Goal: Task Accomplishment & Management: Use online tool/utility

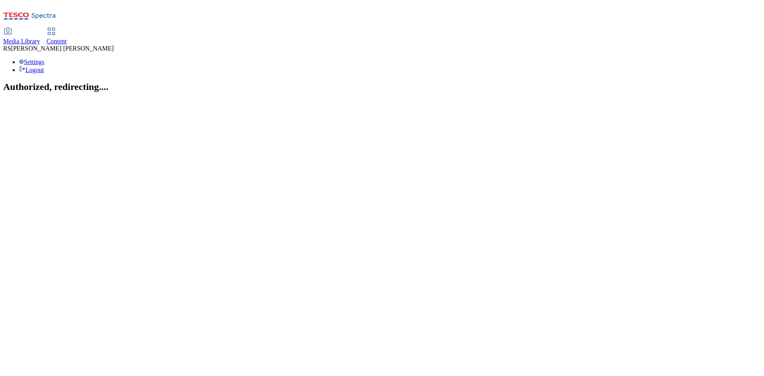
click at [56, 27] on icon at bounding box center [52, 32] width 10 height 10
select select "ghs-[GEOGRAPHIC_DATA]"
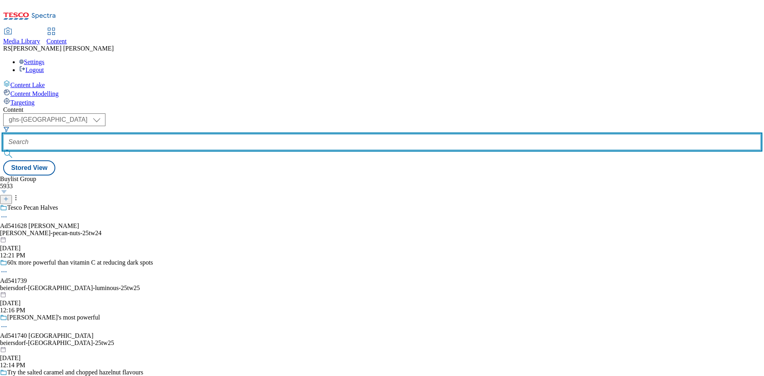
click at [174, 134] on input "text" at bounding box center [382, 142] width 758 height 16
paste input "541658"
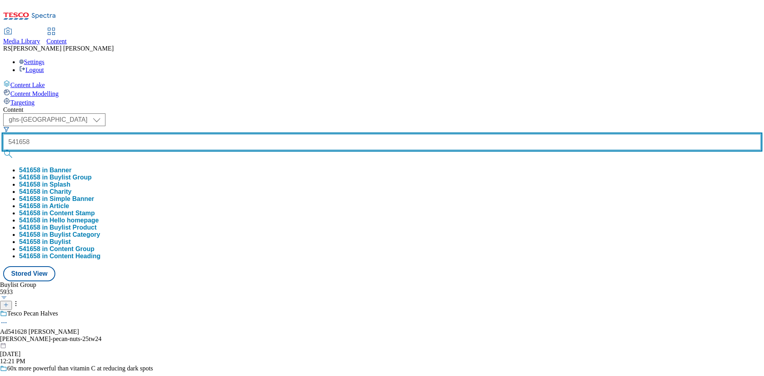
type input "541658"
click at [3, 150] on button "submit" at bounding box center [8, 154] width 11 height 8
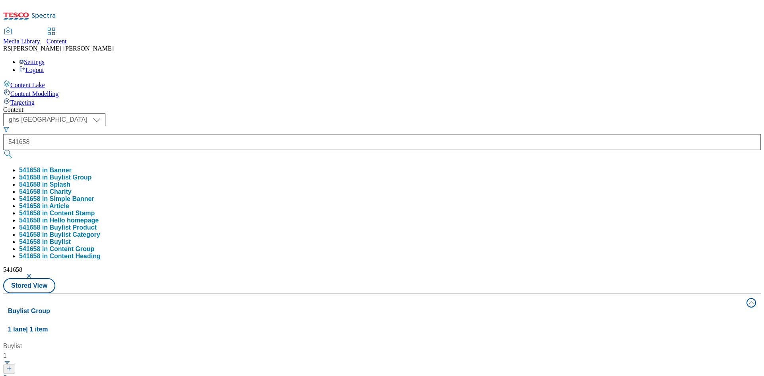
click at [351, 341] on div "Buylist 1 Grab a 4 pack of asahi super dry with kettle crisps Ad541658 / asahi-…" at bounding box center [382, 341] width 748 height 0
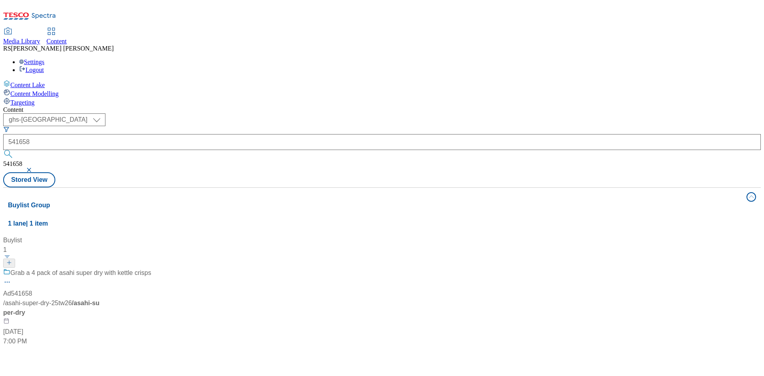
click at [414, 236] on div "Buylist 1 Grab a 4 pack of asahi super dry with kettle crisps Ad541658 / asahi-…" at bounding box center [382, 236] width 748 height 0
click at [32, 289] on div "Ad541658" at bounding box center [17, 294] width 29 height 10
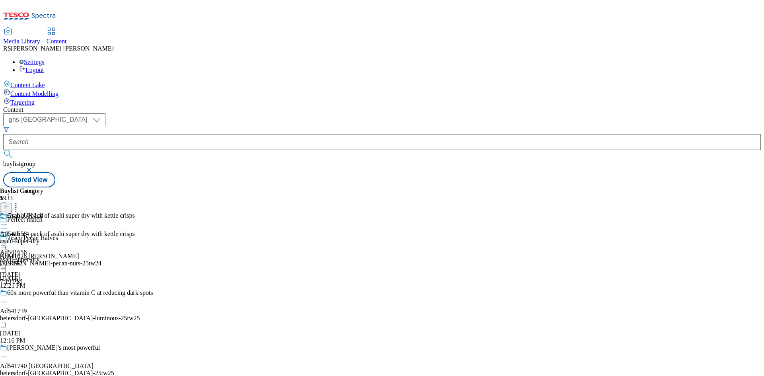
click at [8, 225] on icon at bounding box center [4, 229] width 8 height 8
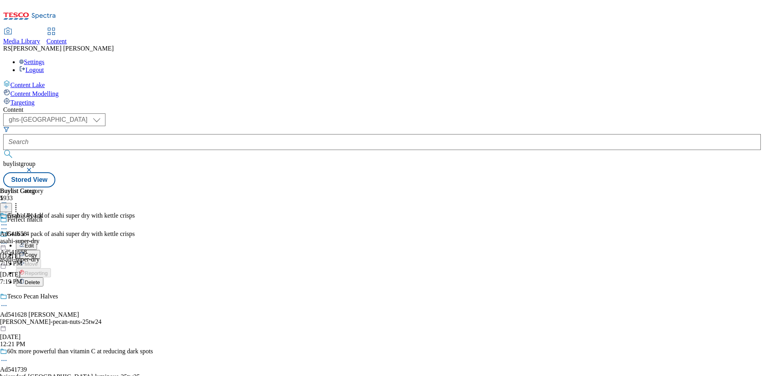
click at [37, 241] on button "Edit" at bounding box center [26, 245] width 21 height 9
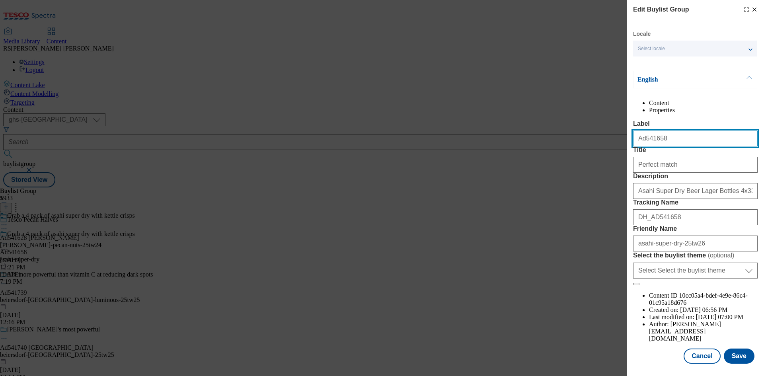
drag, startPoint x: 691, startPoint y: 157, endPoint x: 592, endPoint y: 160, distance: 99.6
click at [592, 160] on div "Edit Buylist Group Locale Select locale English Welsh English Content Propertie…" at bounding box center [382, 188] width 764 height 376
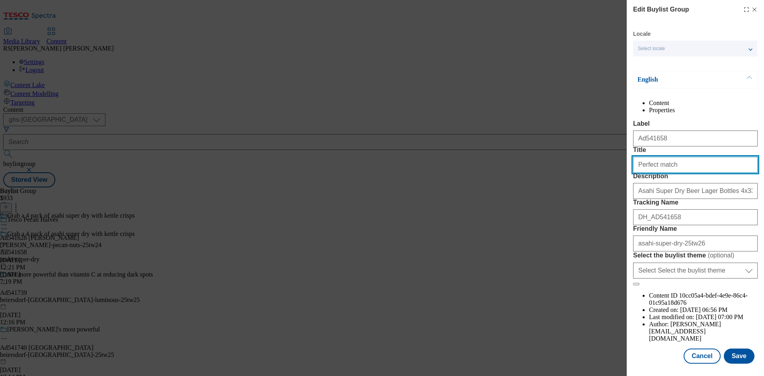
drag, startPoint x: 675, startPoint y: 193, endPoint x: 624, endPoint y: 188, distance: 50.8
click at [624, 188] on div "Edit Buylist Group Locale Select locale English Welsh English Content Propertie…" at bounding box center [382, 188] width 764 height 376
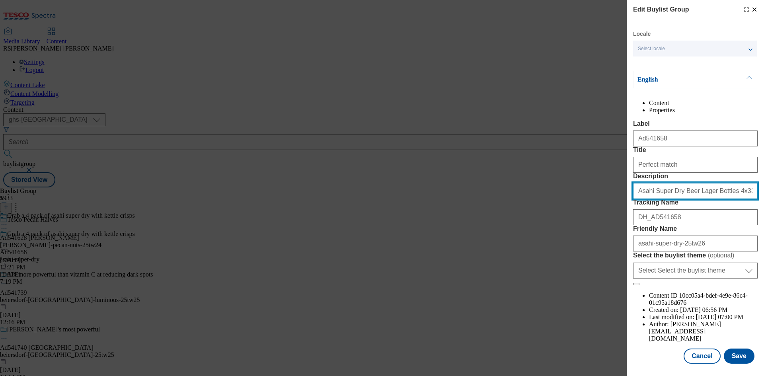
click at [699, 199] on input "Asahi Super Dry Beer Lager Bottles 4x330ml" at bounding box center [695, 191] width 125 height 16
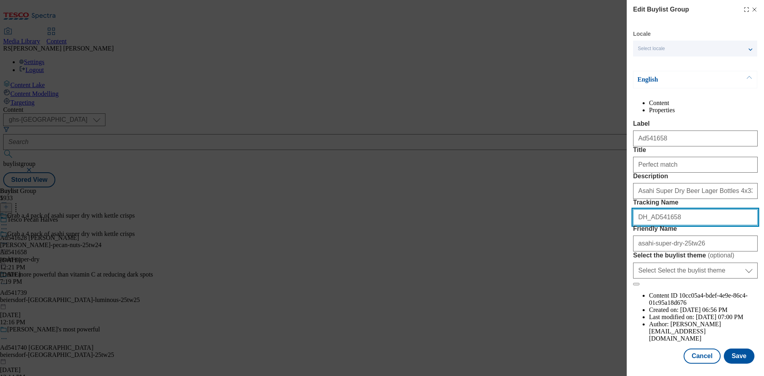
drag, startPoint x: 682, startPoint y: 274, endPoint x: 593, endPoint y: 267, distance: 89.0
click at [593, 267] on div "Edit Buylist Group Locale Select locale English Welsh English Content Propertie…" at bounding box center [382, 188] width 764 height 376
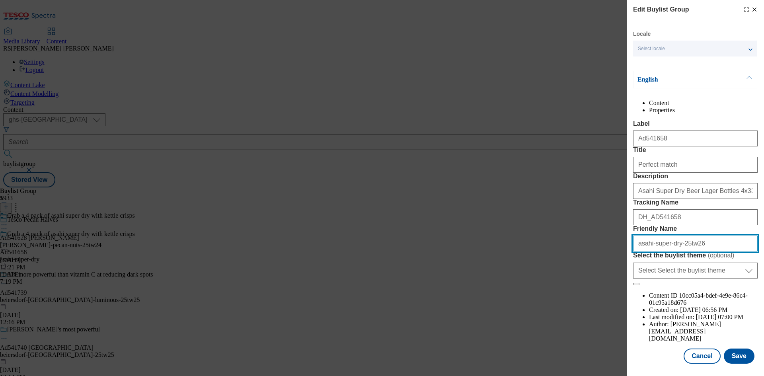
drag, startPoint x: 711, startPoint y: 312, endPoint x: 599, endPoint y: 307, distance: 112.3
click at [599, 307] on div "Edit Buylist Group Locale Select locale English Welsh English Content Propertie…" at bounding box center [382, 188] width 764 height 376
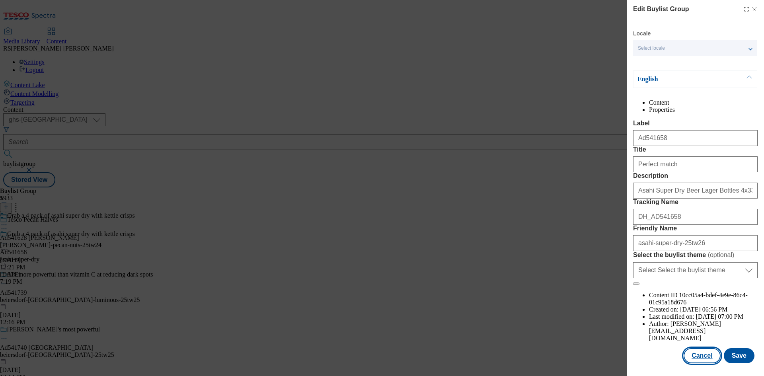
click at [703, 357] on button "Cancel" at bounding box center [702, 355] width 37 height 15
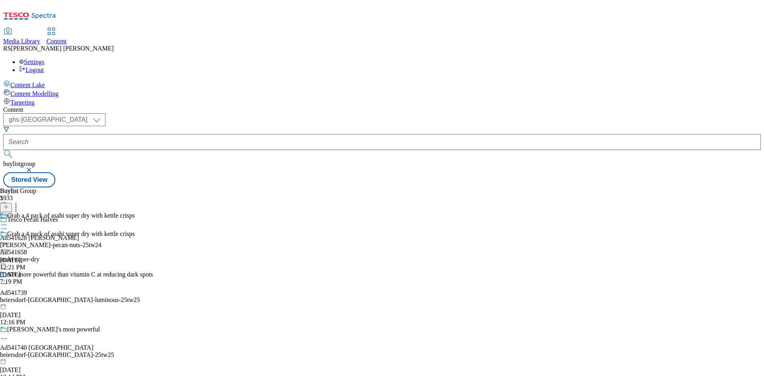
click at [135, 239] on div at bounding box center [67, 244] width 135 height 10
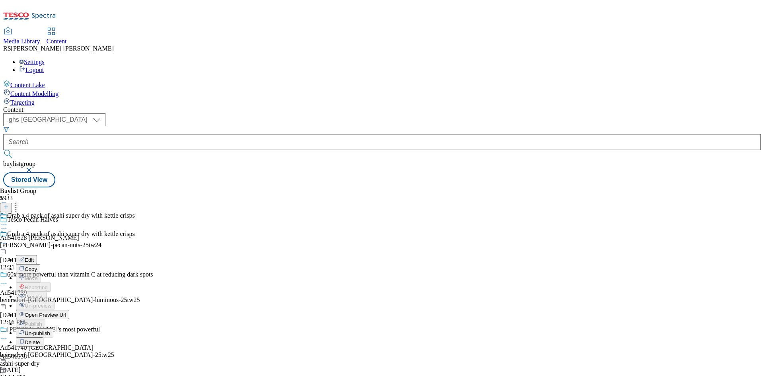
click at [37, 255] on button "Edit" at bounding box center [26, 259] width 21 height 9
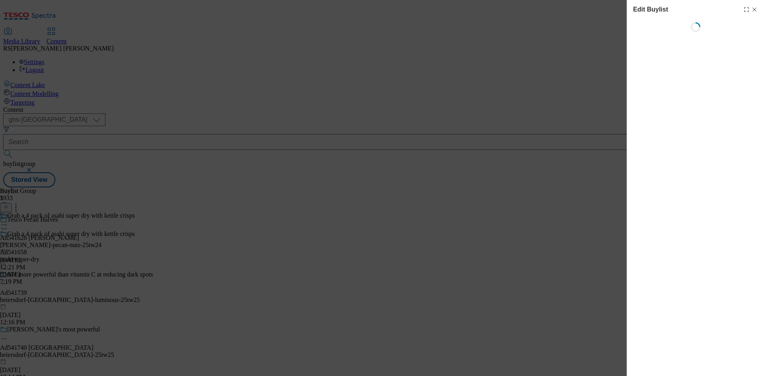
select select "tactical"
select select "supplier funded short term 1-3 weeks"
select select "dunnhumby"
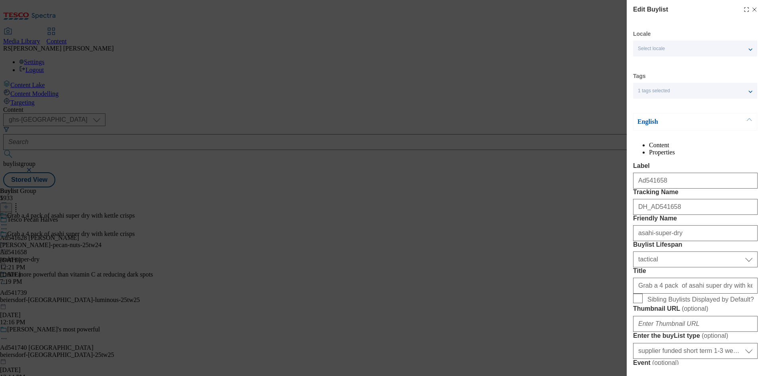
select select "Banner"
drag, startPoint x: 669, startPoint y: 200, endPoint x: 599, endPoint y: 195, distance: 69.8
click at [599, 195] on div "Edit Buylist Locale Select locale English Welsh Tags 1 tags selected fnf market…" at bounding box center [382, 188] width 764 height 376
drag, startPoint x: 678, startPoint y: 240, endPoint x: 608, endPoint y: 236, distance: 69.7
click at [608, 236] on div "Edit Buylist Locale Select locale English Welsh Tags 1 tags selected fnf market…" at bounding box center [382, 188] width 764 height 376
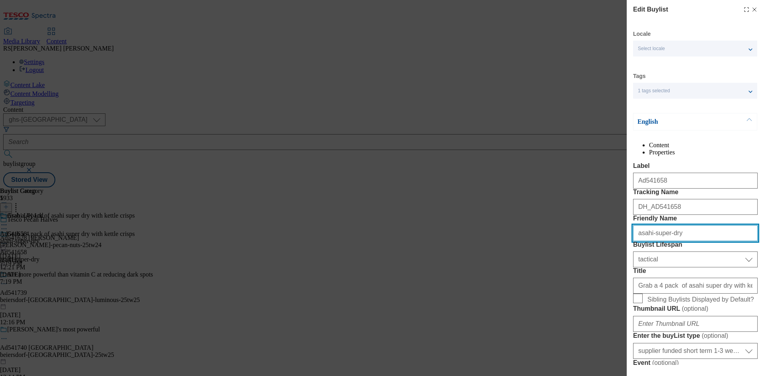
drag, startPoint x: 691, startPoint y: 280, endPoint x: 597, endPoint y: 275, distance: 94.0
click at [597, 275] on div "Edit Buylist Locale Select locale English Welsh Tags 1 tags selected fnf market…" at bounding box center [382, 188] width 764 height 376
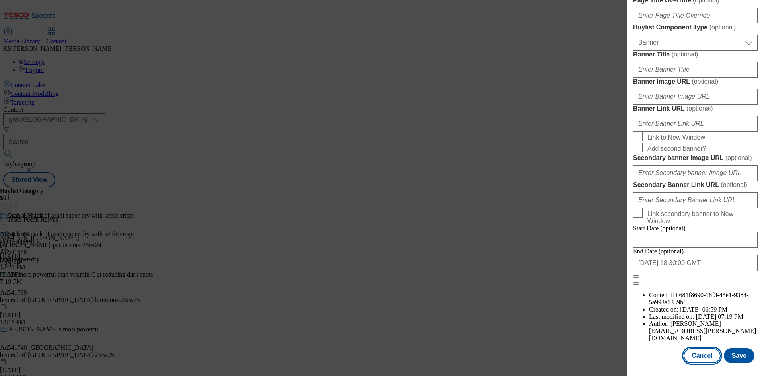
click at [702, 356] on button "Cancel" at bounding box center [702, 355] width 37 height 15
select select "tactical"
select select "supplier funded short term 1-3 weeks"
select select "dunnhumby"
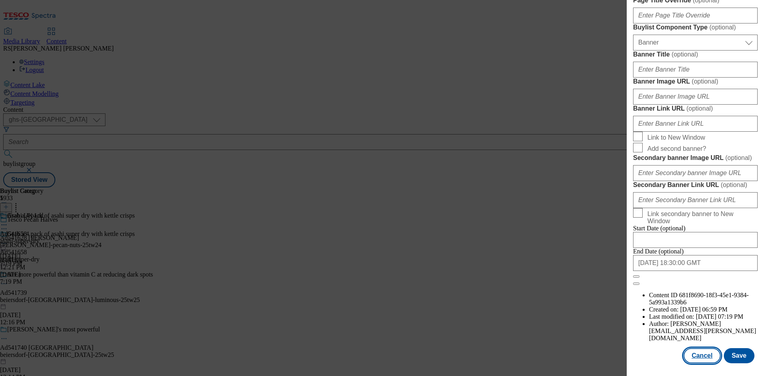
select select "Banner"
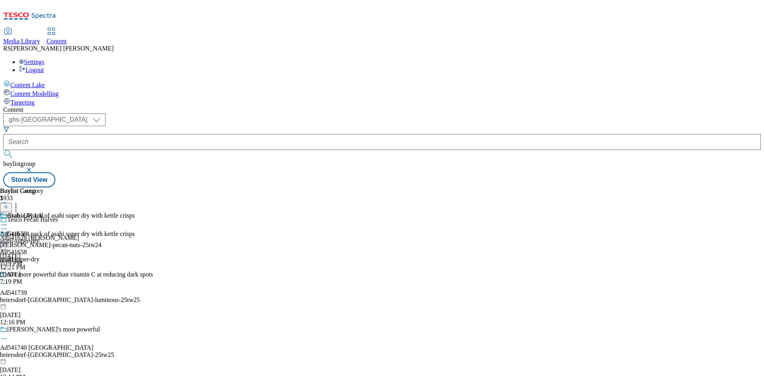
click at [43, 212] on div "Asahi UK Ltd Ad541658 asahi-super-dry [DATE] 7:19 PM" at bounding box center [21, 239] width 43 height 55
click at [8, 239] on icon at bounding box center [4, 243] width 8 height 8
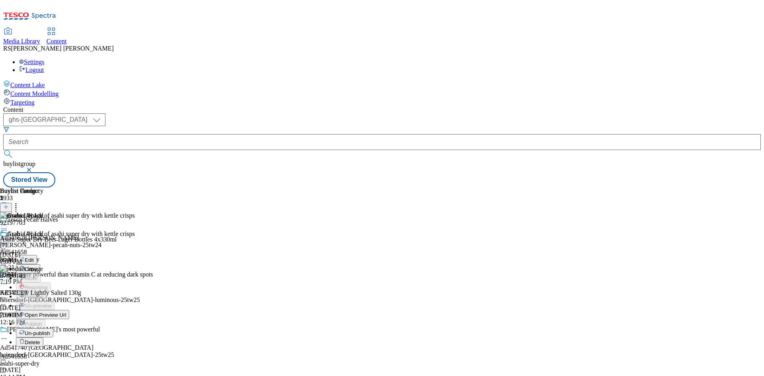
click at [37, 255] on button "Edit" at bounding box center [26, 259] width 21 height 9
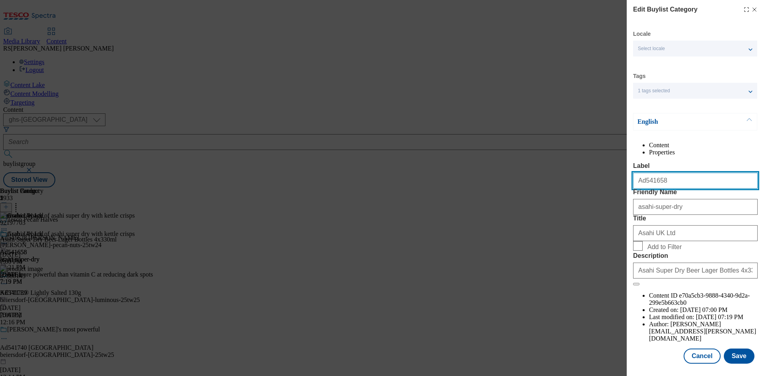
drag, startPoint x: 665, startPoint y: 201, endPoint x: 610, endPoint y: 197, distance: 54.7
click at [610, 197] on div "Edit Buylist Category Locale Select locale English Welsh Tags 1 tags selected f…" at bounding box center [382, 188] width 764 height 376
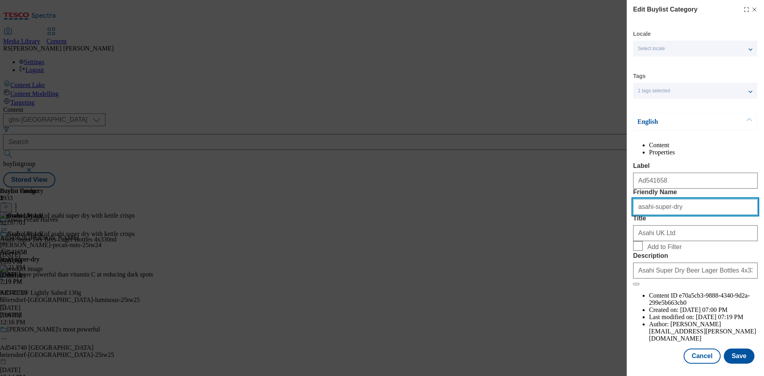
drag, startPoint x: 685, startPoint y: 241, endPoint x: 612, endPoint y: 240, distance: 73.2
click at [612, 240] on div "Edit Buylist Category Locale Select locale English Welsh Tags 1 tags selected f…" at bounding box center [382, 188] width 764 height 376
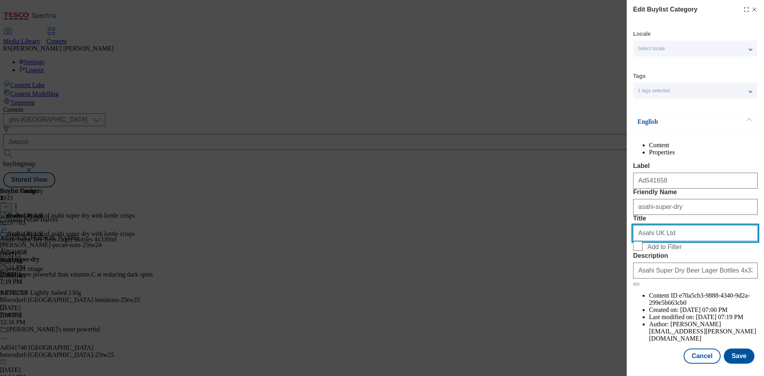
drag, startPoint x: 677, startPoint y: 279, endPoint x: 606, endPoint y: 279, distance: 70.8
click at [606, 279] on div "Edit Buylist Category Locale Select locale English Welsh Tags 1 tags selected f…" at bounding box center [382, 188] width 764 height 376
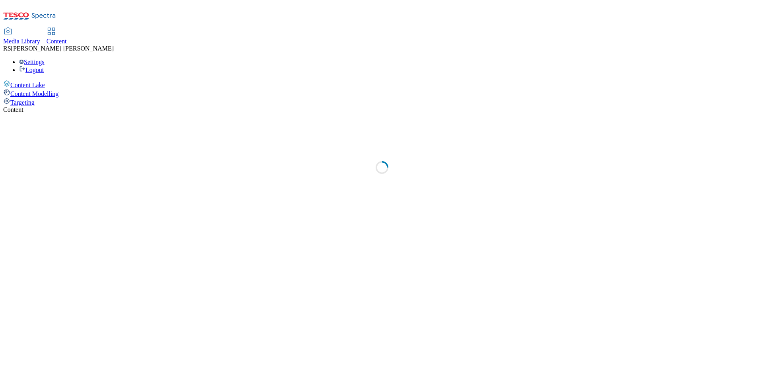
select select "ghs-[GEOGRAPHIC_DATA]"
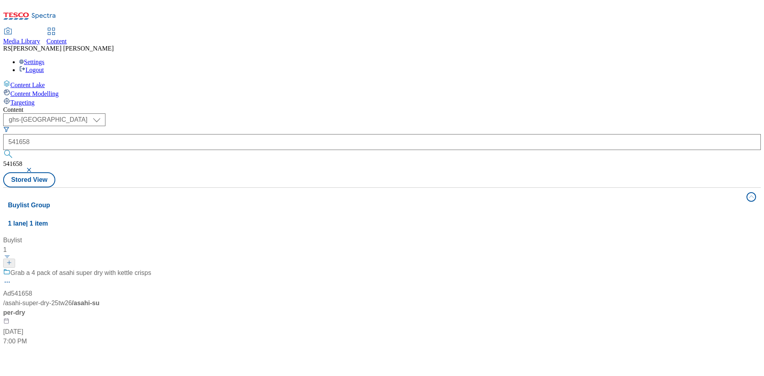
click at [34, 168] on button "button" at bounding box center [30, 170] width 8 height 5
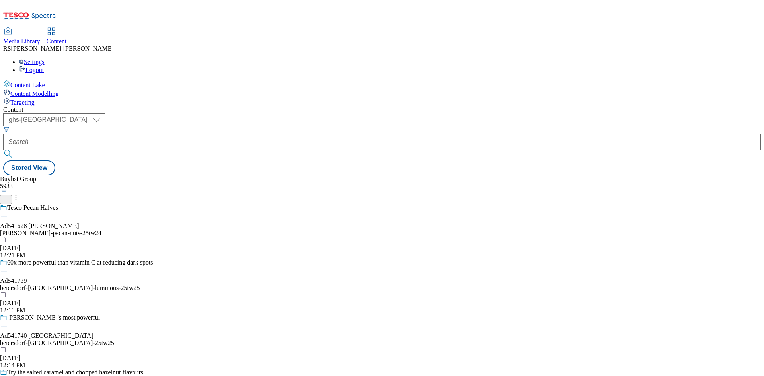
click at [9, 196] on icon at bounding box center [6, 199] width 6 height 6
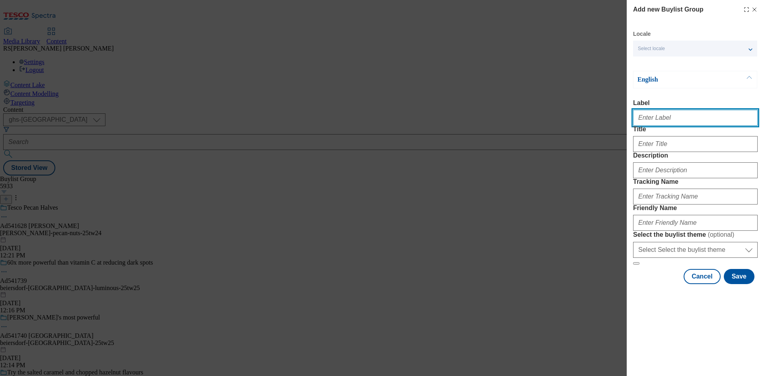
click at [650, 116] on input "Label" at bounding box center [695, 118] width 125 height 16
paste input "Ad541658"
type input "Ad541658"
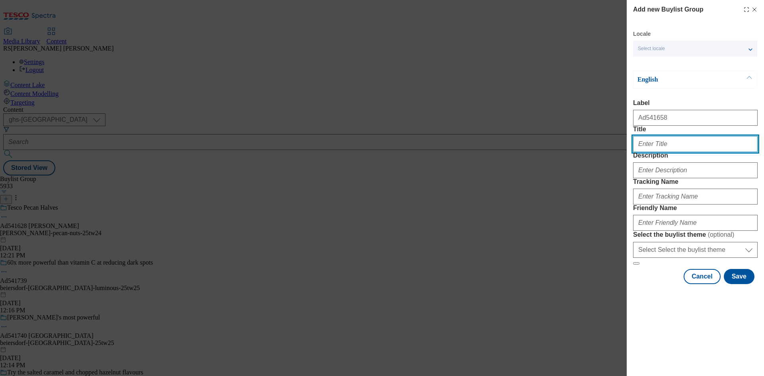
click at [669, 152] on input "Title" at bounding box center [695, 144] width 125 height 16
paste input "Perfect match"
type input "Perfect match"
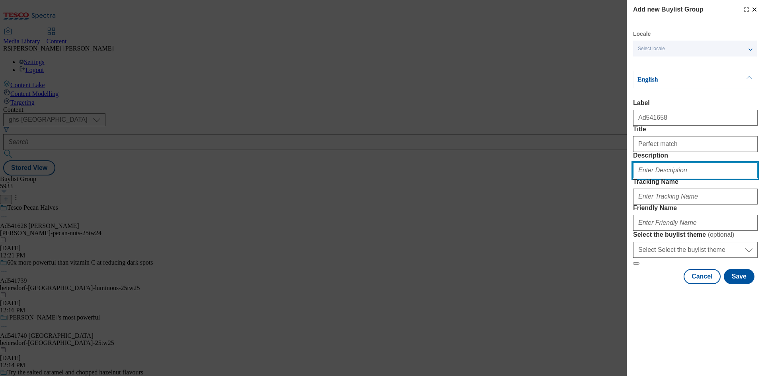
click at [665, 178] on input "Description" at bounding box center [695, 170] width 125 height 16
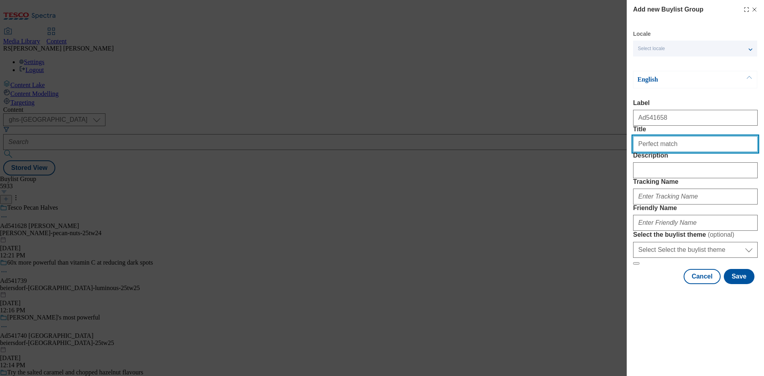
drag, startPoint x: 681, startPoint y: 155, endPoint x: 621, endPoint y: 161, distance: 60.4
click at [621, 161] on div "Add new Buylist Group Locale Select locale English Welsh English Label Ad541658…" at bounding box center [382, 188] width 764 height 376
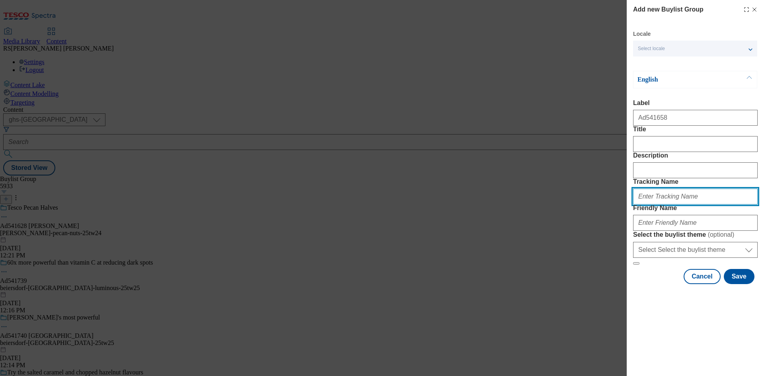
click at [659, 205] on input "Tracking Name" at bounding box center [695, 197] width 125 height 16
paste input "DH_AD541658"
type input "DH_AD541658"
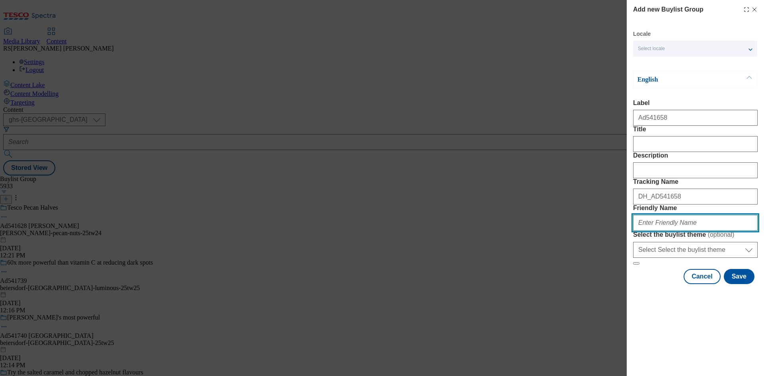
click at [677, 231] on input "Friendly Name" at bounding box center [695, 223] width 125 height 16
paste input "asahi-super-dry-25tw26"
type input "asahi-super-dry-25tw26"
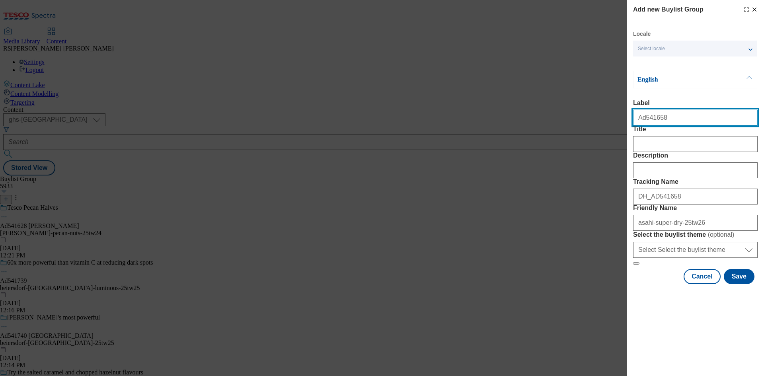
drag, startPoint x: 665, startPoint y: 122, endPoint x: 644, endPoint y: 126, distance: 21.9
click at [644, 126] on input "Ad541658" at bounding box center [695, 118] width 125 height 16
paste input "366"
type input "Ad541366"
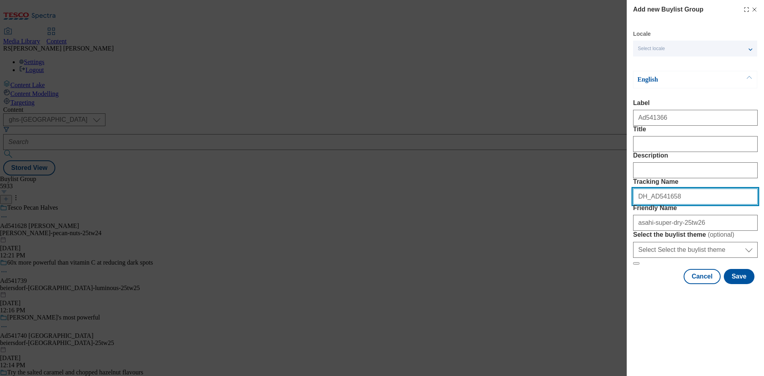
drag, startPoint x: 676, startPoint y: 239, endPoint x: 652, endPoint y: 245, distance: 25.1
click at [652, 205] on input "DH_AD541658" at bounding box center [695, 197] width 125 height 16
paste input "366"
type input "DH_AD541366"
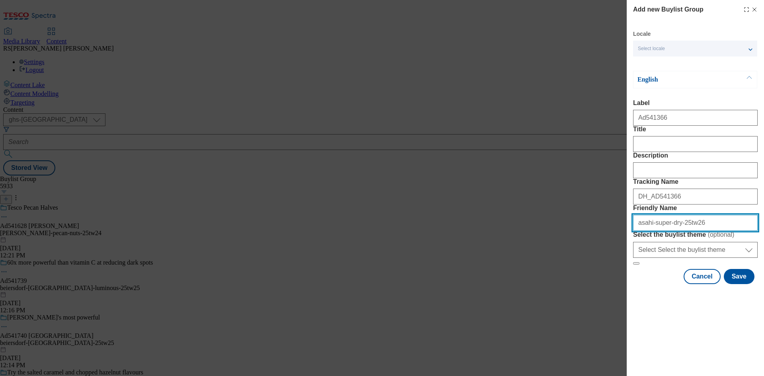
click at [698, 231] on input "asahi-super-dry-25tw26" at bounding box center [695, 223] width 125 height 16
drag, startPoint x: 650, startPoint y: 279, endPoint x: 610, endPoint y: 280, distance: 40.2
click at [610, 280] on div "Add new Buylist Group Locale Select locale English Welsh English Label Ad541366…" at bounding box center [382, 188] width 764 height 376
paste input "Mondelez"
drag, startPoint x: 642, startPoint y: 279, endPoint x: 631, endPoint y: 279, distance: 10.7
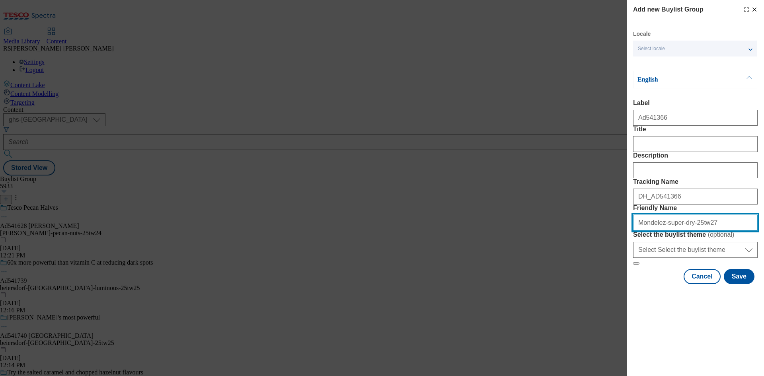
click at [631, 279] on div "Add new Buylist Group Locale Select locale English Welsh English Label Ad541366…" at bounding box center [695, 143] width 137 height 286
drag, startPoint x: 662, startPoint y: 281, endPoint x: 683, endPoint y: 283, distance: 20.4
click at [683, 231] on input "mondelez-super-dry-25tw27" at bounding box center [695, 223] width 125 height 16
type input "mondelez-oreo-25tw27"
click at [695, 231] on input "mondelez-oreo-25tw27" at bounding box center [695, 223] width 125 height 16
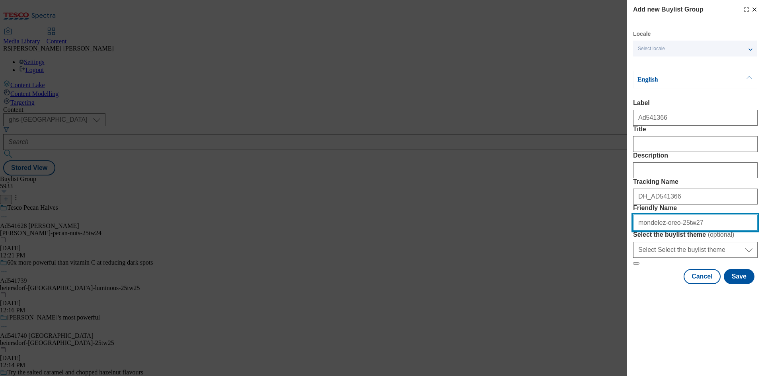
drag, startPoint x: 704, startPoint y: 281, endPoint x: 612, endPoint y: 275, distance: 92.2
click at [612, 275] on div "Add new Buylist Group Locale Select locale English Welsh English Label Ad541366…" at bounding box center [382, 188] width 764 height 376
click at [723, 212] on label "Friendly Name" at bounding box center [695, 208] width 125 height 7
click at [723, 231] on input "mondelez-oreo-25tw27" at bounding box center [695, 223] width 125 height 16
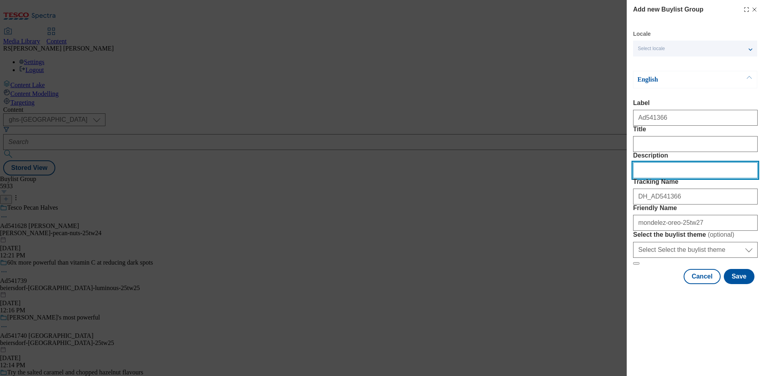
click at [682, 178] on input "Description" at bounding box center [695, 170] width 125 height 16
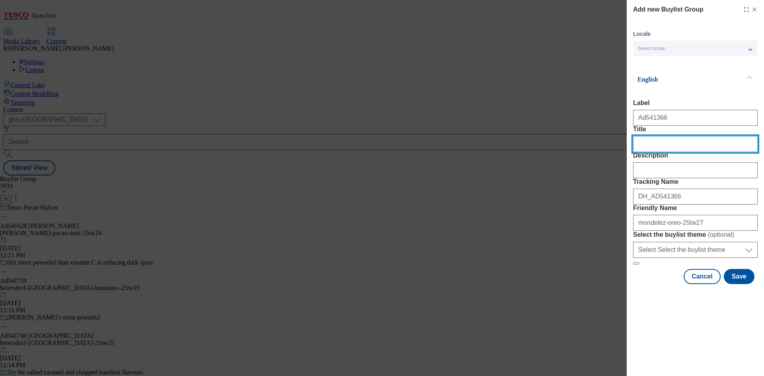
click at [663, 152] on input "Title" at bounding box center [695, 144] width 125 height 16
click at [677, 152] on input "Play to win! scan. play. win." at bounding box center [695, 144] width 125 height 16
type input "Play to win! scan. 100s of after hour prizes"
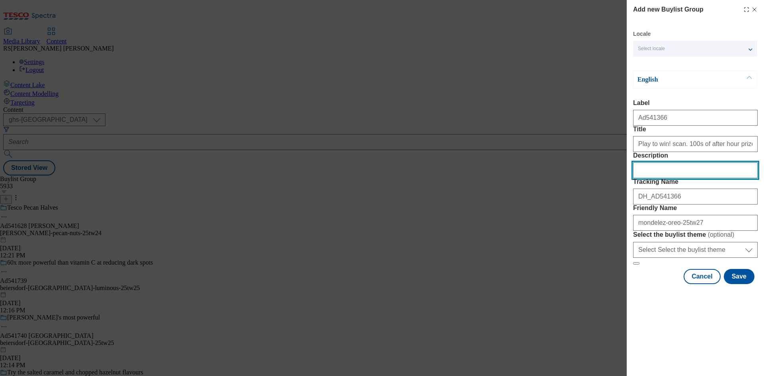
click at [640, 178] on input "Description" at bounding box center [695, 170] width 125 height 16
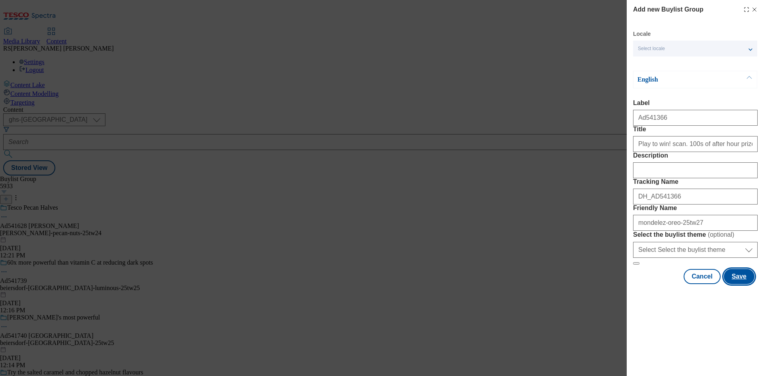
click at [740, 284] on button "Save" at bounding box center [739, 276] width 31 height 15
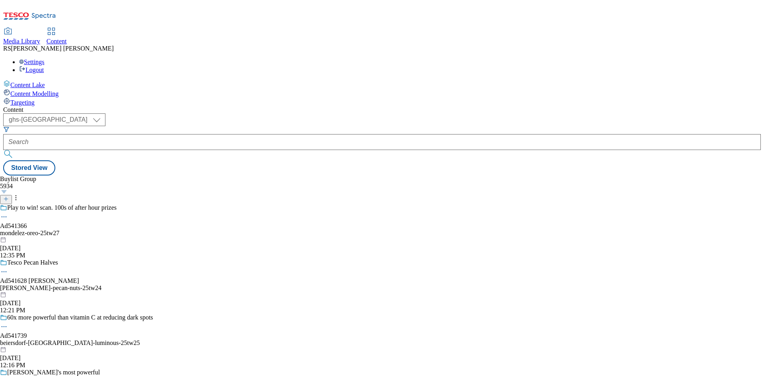
click at [180, 204] on div "Play to win! scan. 100s of after hour prizes Ad541366 mondelez-oreo-25tw27 Aug …" at bounding box center [90, 231] width 180 height 55
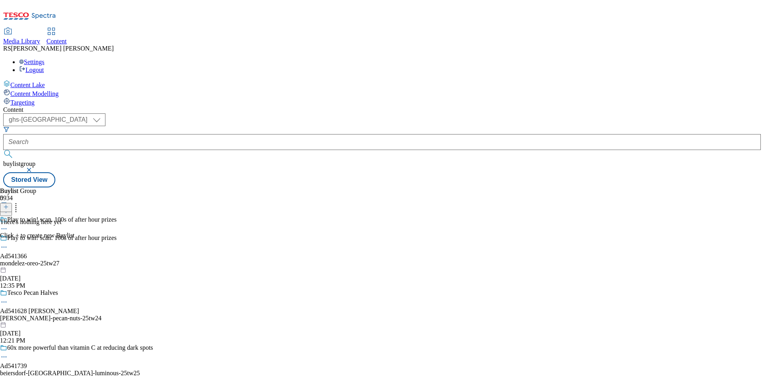
click at [6, 205] on line at bounding box center [6, 207] width 0 height 4
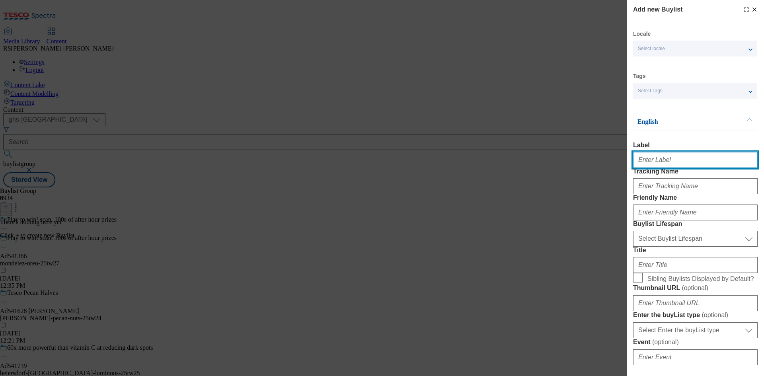
click at [648, 168] on input "Label" at bounding box center [695, 160] width 125 height 16
paste input "Ad541658"
type input "Ad541658"
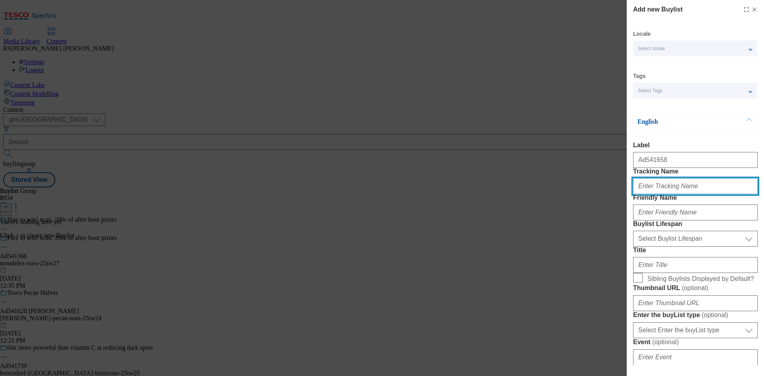
click at [666, 194] on input "Tracking Name" at bounding box center [695, 186] width 125 height 16
paste input "DH_AD541658"
type input "DH_AD541658"
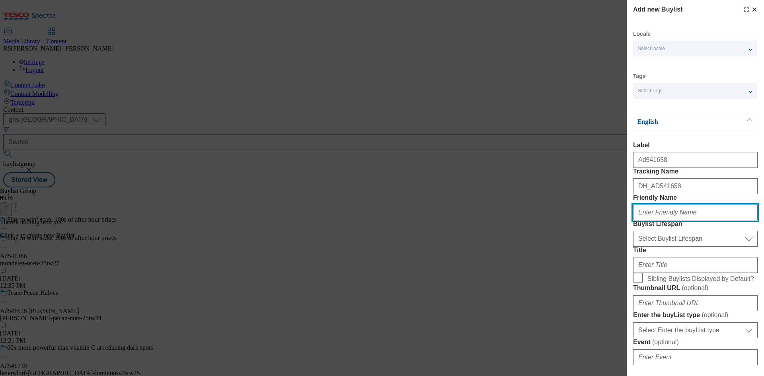
click at [649, 220] on input "Friendly Name" at bounding box center [695, 213] width 125 height 16
paste input "asahi-super-dry"
type input "asahi-super-dry"
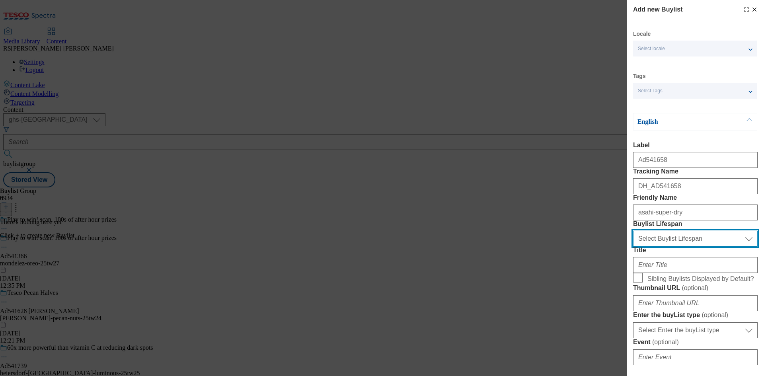
click at [674, 247] on select "Select Buylist Lifespan evergreen seasonal tactical" at bounding box center [695, 239] width 125 height 16
select select "tactical"
click at [633, 247] on select "Select Buylist Lifespan evergreen seasonal tactical" at bounding box center [695, 239] width 125 height 16
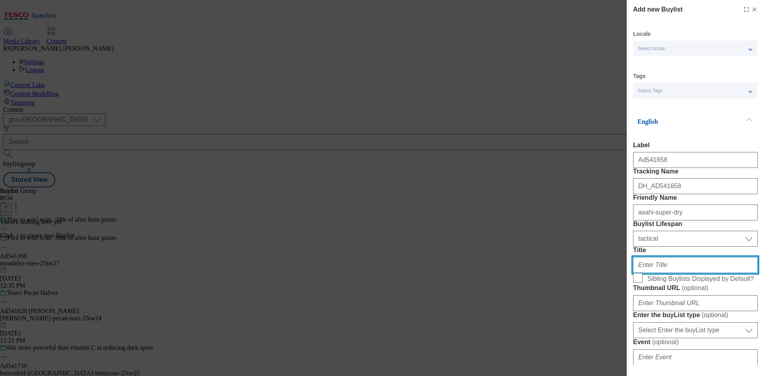
click at [664, 273] on input "Title" at bounding box center [695, 265] width 125 height 16
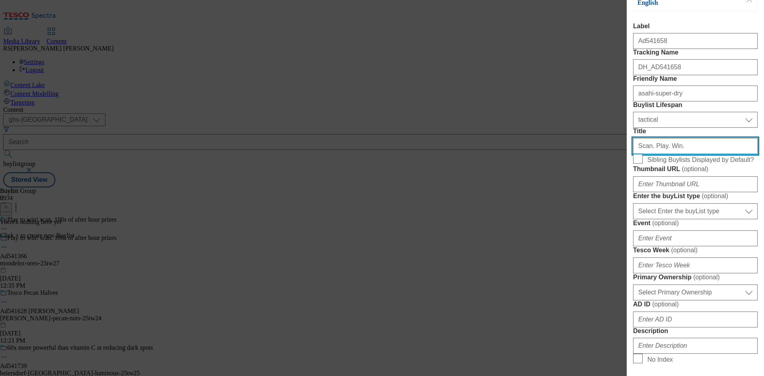
scroll to position [119, 0]
type input "Scan. Play. Win."
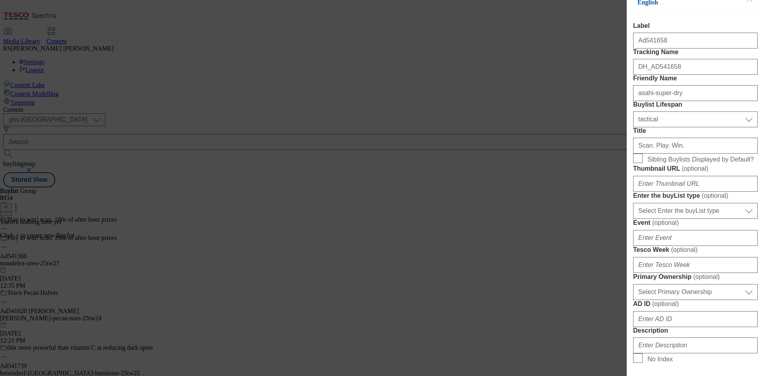
click at [688, 312] on form "Label Ad541658 Tracking Name DH_AD541658 Friendly Name asahi-super-dry Buylist …" at bounding box center [695, 301] width 125 height 559
click at [686, 219] on select "Select Enter the buyList type event supplier funded long term >4 weeks supplier…" at bounding box center [695, 211] width 125 height 16
select select "supplier funded short term 1-3 weeks"
click at [633, 219] on select "Select Enter the buyList type event supplier funded long term >4 weeks supplier…" at bounding box center [695, 211] width 125 height 16
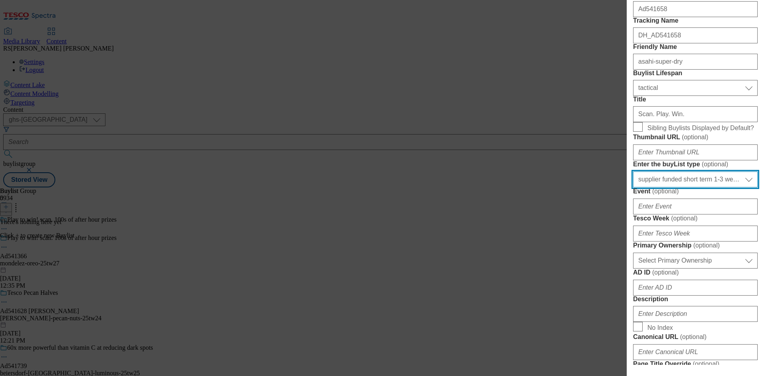
scroll to position [199, 0]
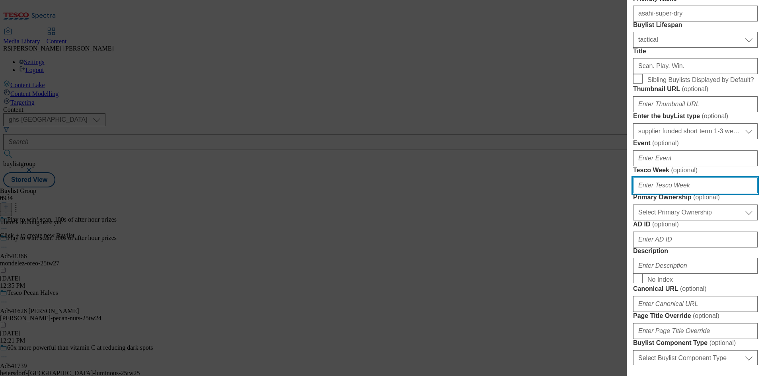
click at [673, 193] on input "Tesco Week ( optional )" at bounding box center [695, 186] width 125 height 16
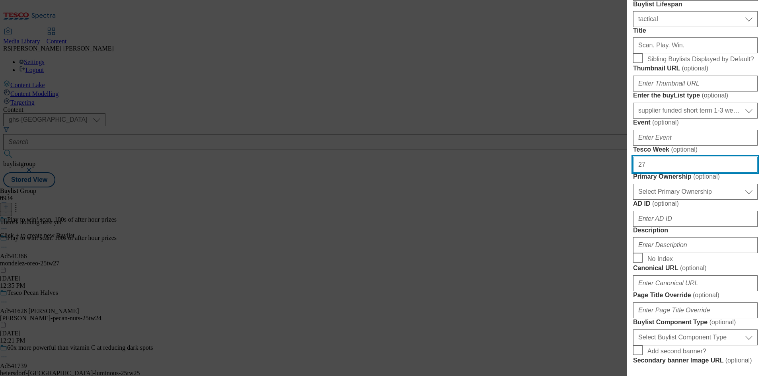
scroll to position [239, 0]
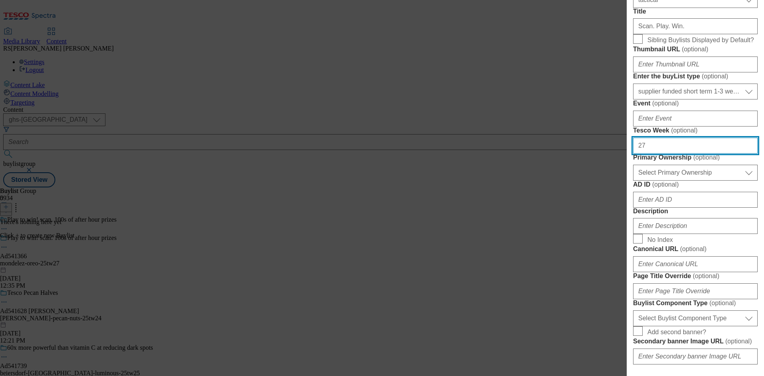
type input "27"
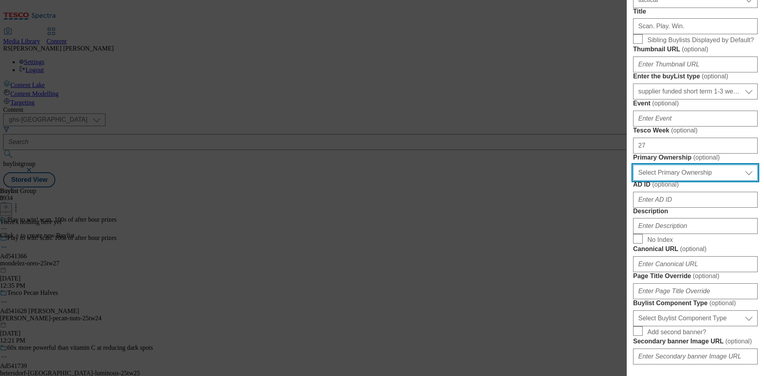
click at [673, 181] on select "Select Primary Ownership tesco dunnhumby" at bounding box center [695, 173] width 125 height 16
click at [661, 181] on select "Select Primary Ownership tesco dunnhumby" at bounding box center [695, 173] width 125 height 16
select select "dunnhumby"
click at [633, 181] on select "Select Primary Ownership tesco dunnhumby" at bounding box center [695, 173] width 125 height 16
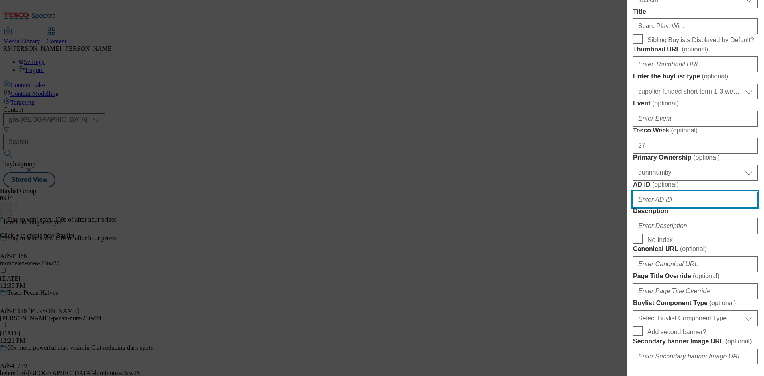
click at [659, 208] on input "AD ID ( optional )" at bounding box center [695, 200] width 125 height 16
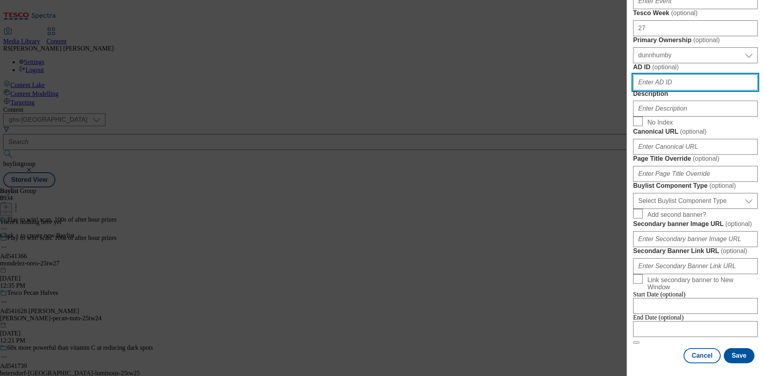
scroll to position [438, 0]
paste input "541366"
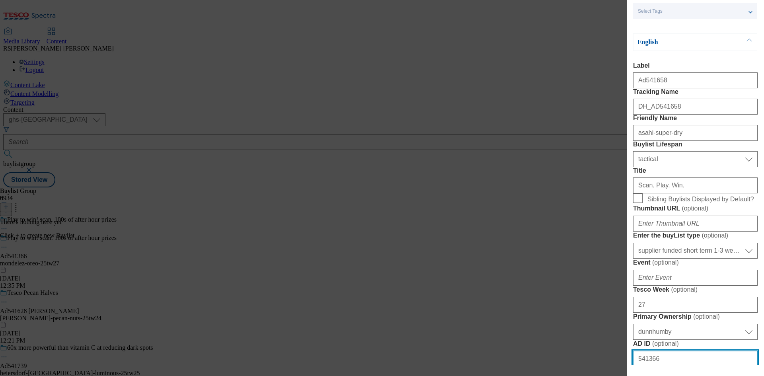
scroll to position [0, 0]
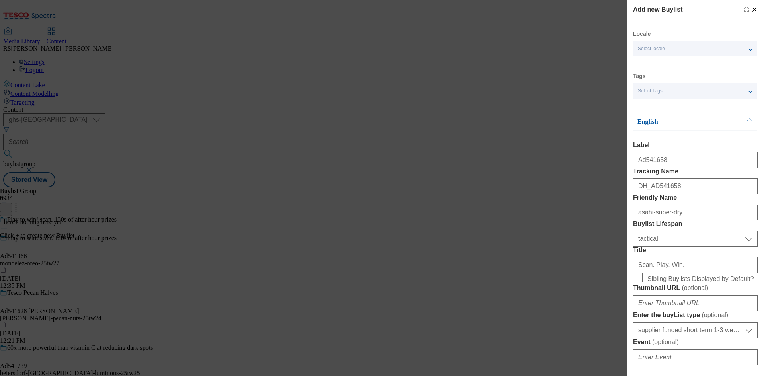
type input "541366"
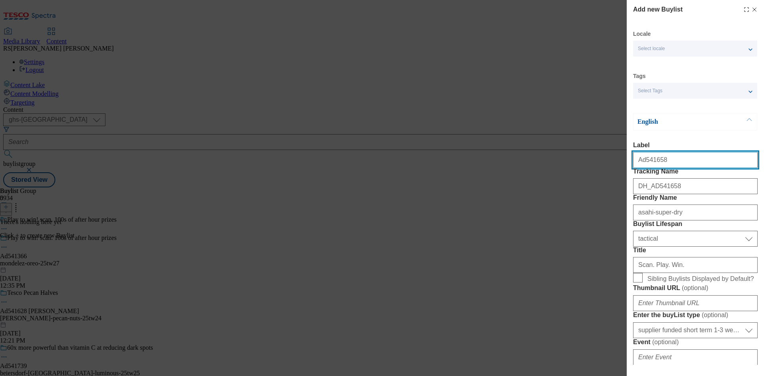
drag, startPoint x: 676, startPoint y: 163, endPoint x: 644, endPoint y: 167, distance: 32.5
click at [644, 167] on input "Ad541658" at bounding box center [695, 160] width 125 height 16
paste input "366"
type input "Ad541366"
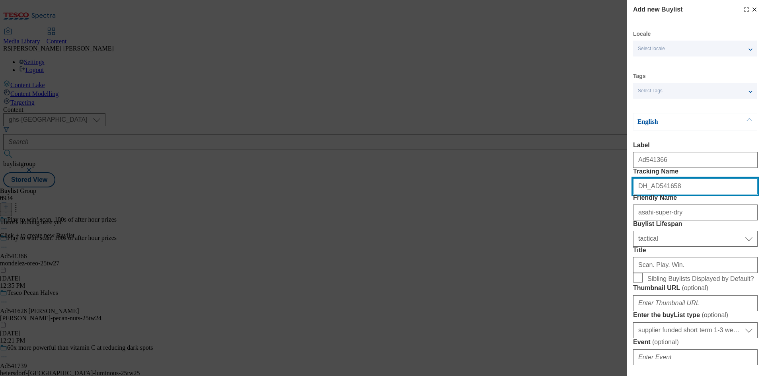
drag, startPoint x: 678, startPoint y: 200, endPoint x: 653, endPoint y: 208, distance: 26.7
click at [653, 194] on input "DH_AD541658" at bounding box center [695, 186] width 125 height 16
paste input "366"
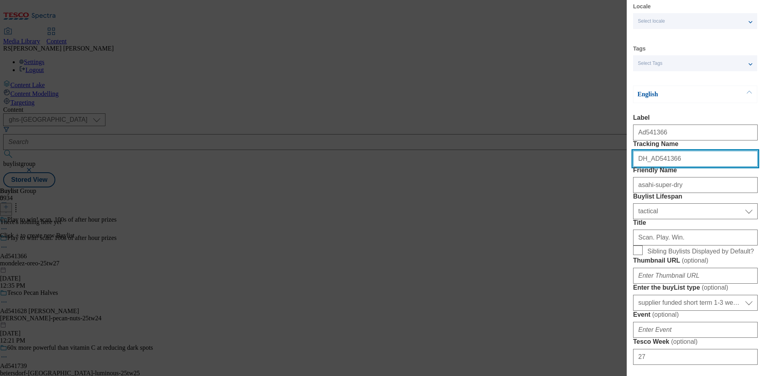
scroll to position [40, 0]
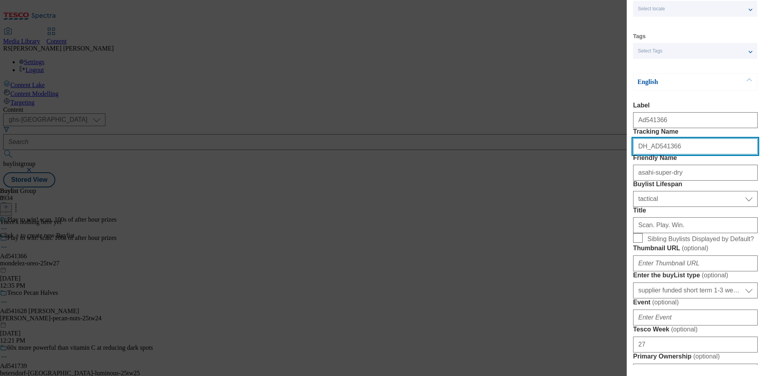
type input "DH_AD541366"
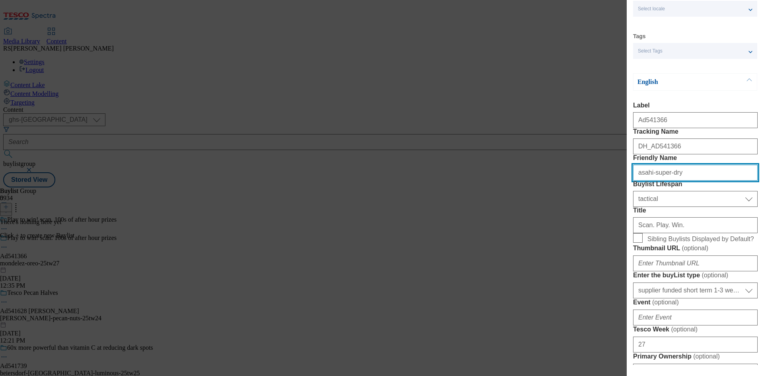
click at [696, 181] on input "asahi-super-dry" at bounding box center [695, 173] width 125 height 16
drag, startPoint x: 702, startPoint y: 202, endPoint x: 578, endPoint y: 206, distance: 124.3
click at [578, 206] on div "Add new Buylist Locale Select locale English Welsh Tags Select Tags fnf marketp…" at bounding box center [382, 188] width 764 height 376
paste input "mondelez-oreo"
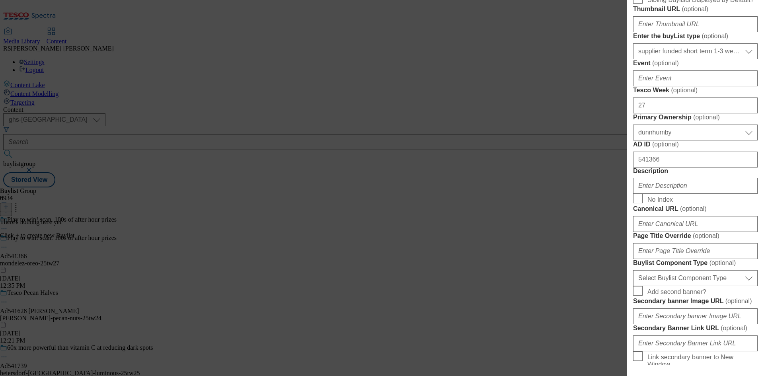
scroll to position [318, 0]
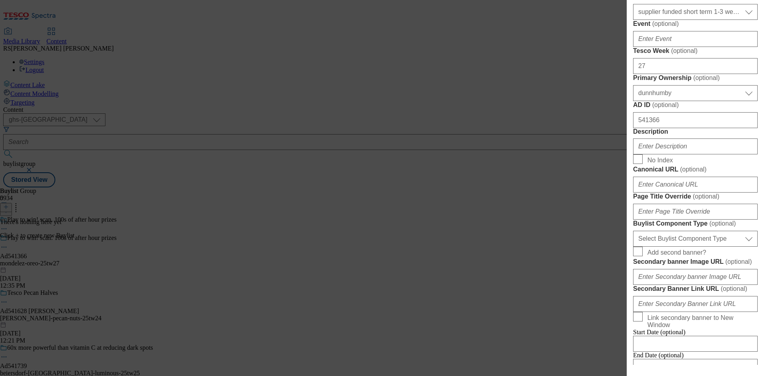
type input "mondelez-oreo"
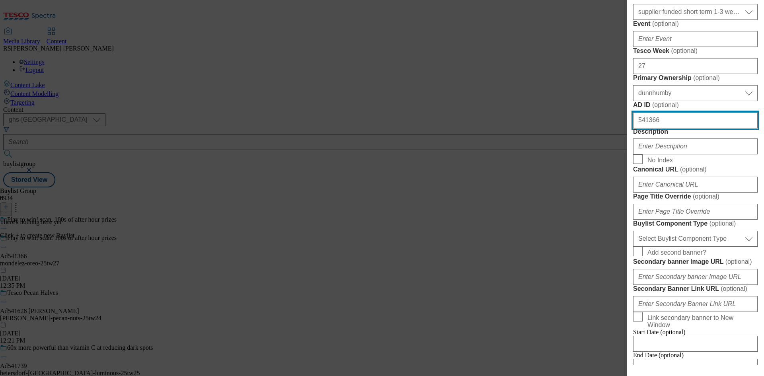
drag, startPoint x: 685, startPoint y: 268, endPoint x: 597, endPoint y: 267, distance: 88.0
click at [597, 267] on div "Add new Buylist Locale Select locale English Welsh Tags Select Tags fnf marketp…" at bounding box center [382, 188] width 764 height 376
paste input "mondelez-oreo"
type input "541366"
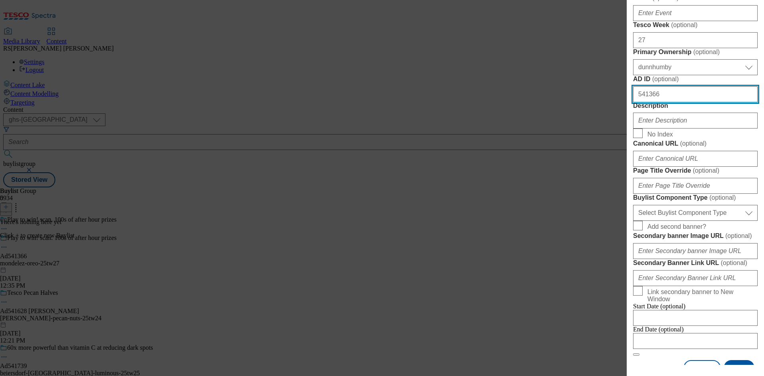
scroll to position [358, 0]
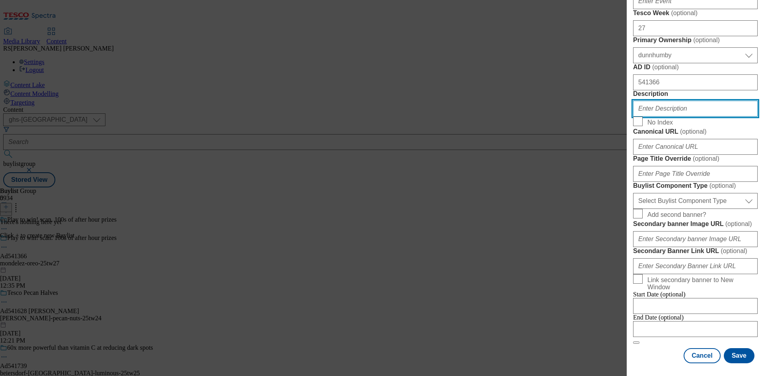
click at [689, 117] on input "Description" at bounding box center [695, 109] width 125 height 16
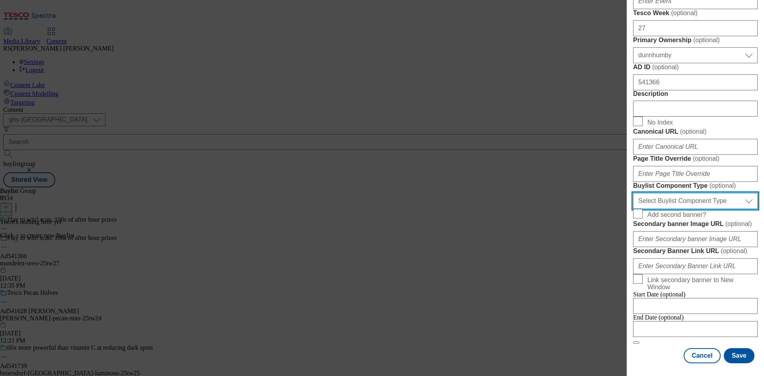
click at [702, 209] on select "Select Buylist Component Type Banner Competition Header Meal" at bounding box center [695, 201] width 125 height 16
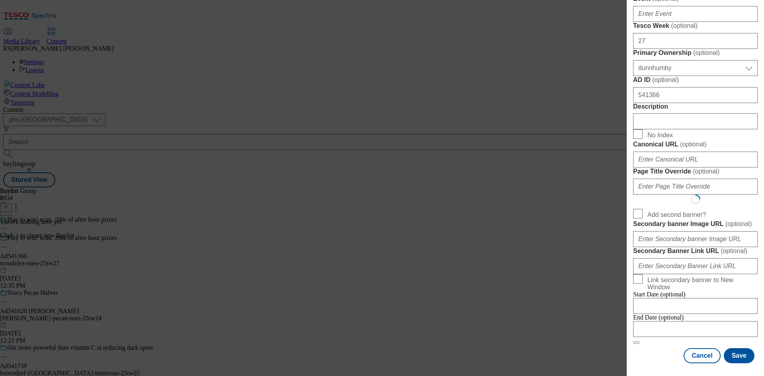
scroll to position [0, 0]
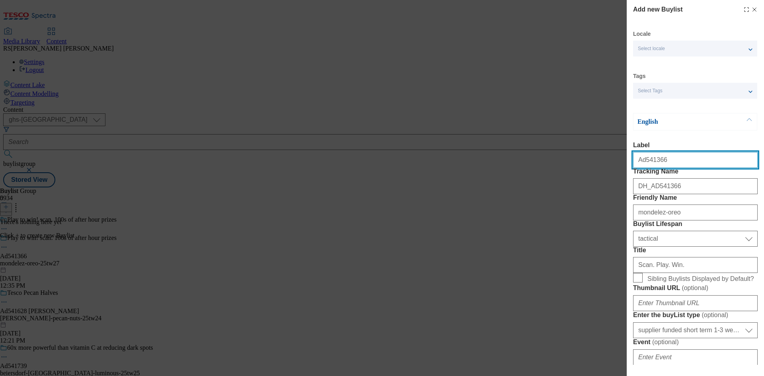
select select "Banner"
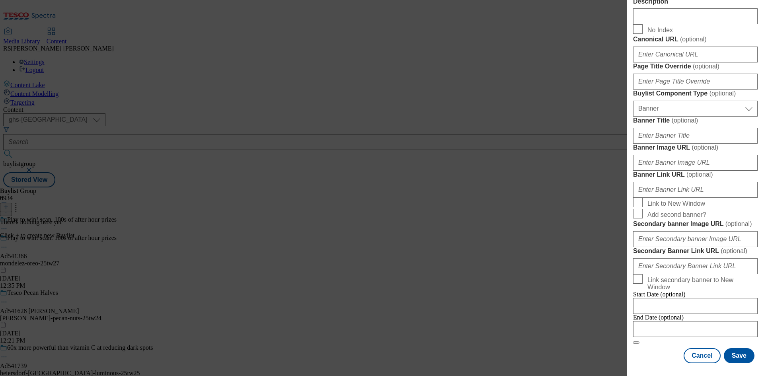
scroll to position [789, 0]
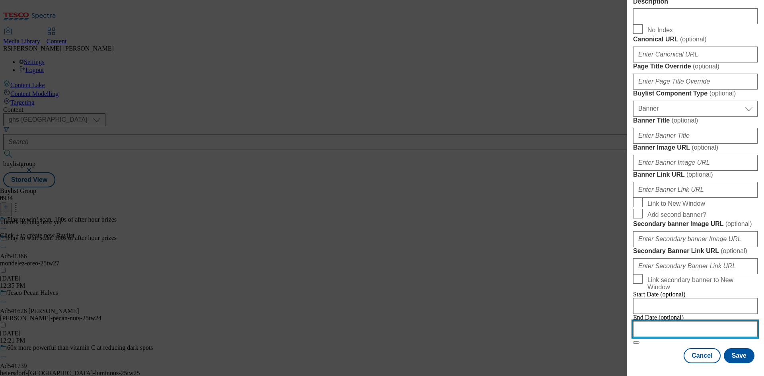
click at [676, 326] on input "Modal" at bounding box center [695, 329] width 125 height 16
select select "2025"
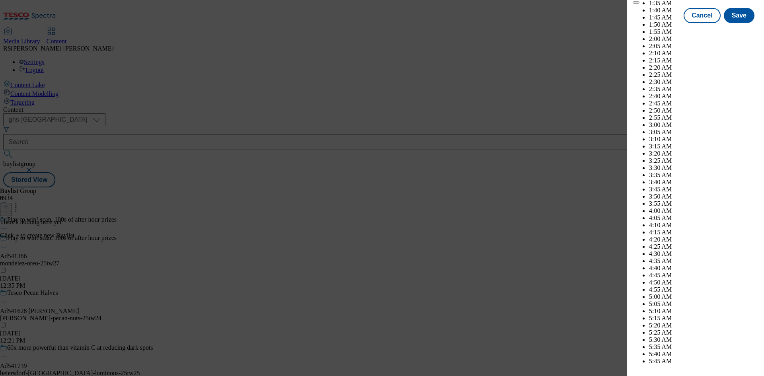
scroll to position [2216, 0]
select select "November"
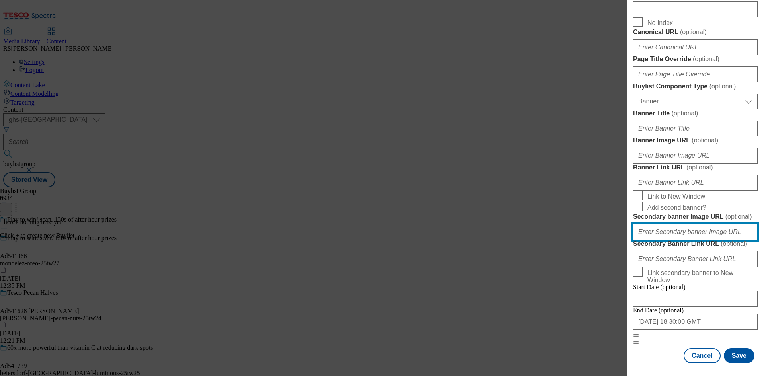
scroll to position [789, 0]
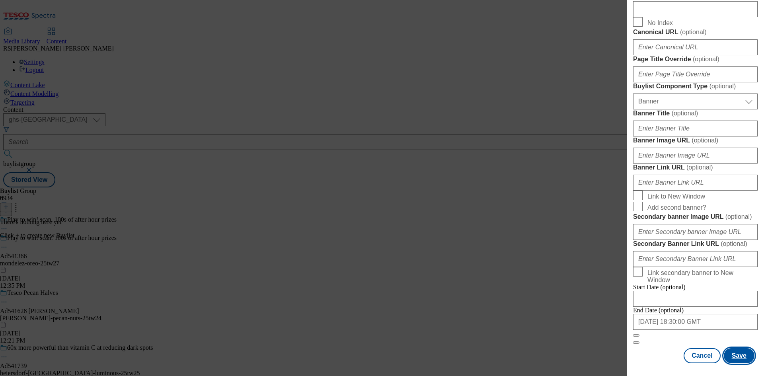
click at [732, 351] on button "Save" at bounding box center [739, 355] width 31 height 15
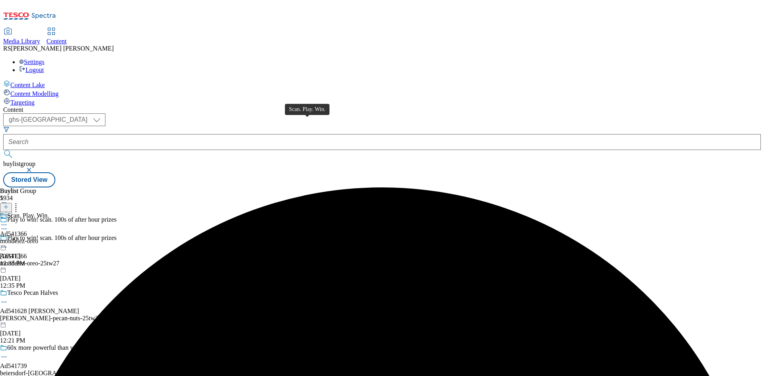
click at [49, 212] on span "Scan. Play. Win." at bounding box center [28, 216] width 42 height 9
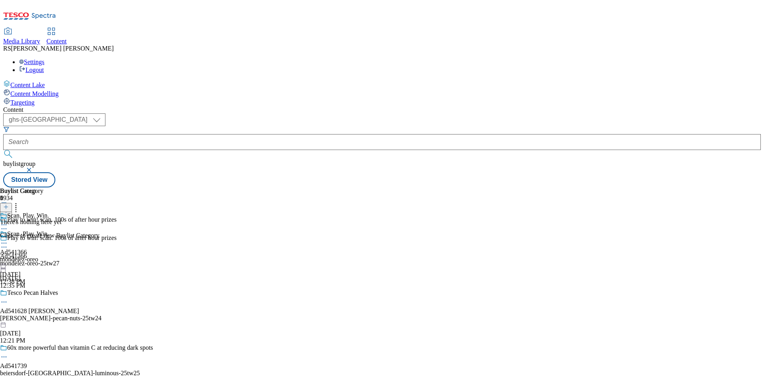
click at [9, 204] on icon at bounding box center [6, 207] width 6 height 6
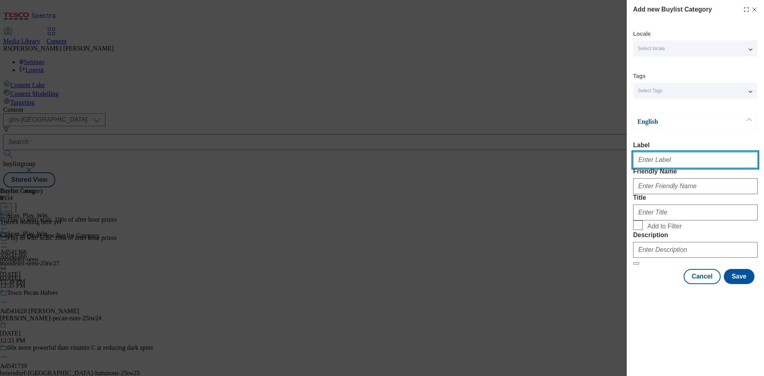
click at [671, 158] on input "Label" at bounding box center [695, 160] width 125 height 16
paste input "Ad541658"
type input "Ad541658"
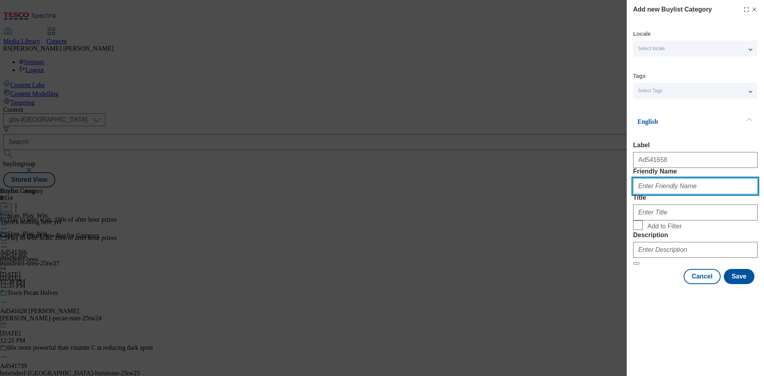
click at [662, 194] on input "Friendly Name" at bounding box center [695, 186] width 125 height 16
paste input "asahi-super-dry"
type input "asahi-super-dry"
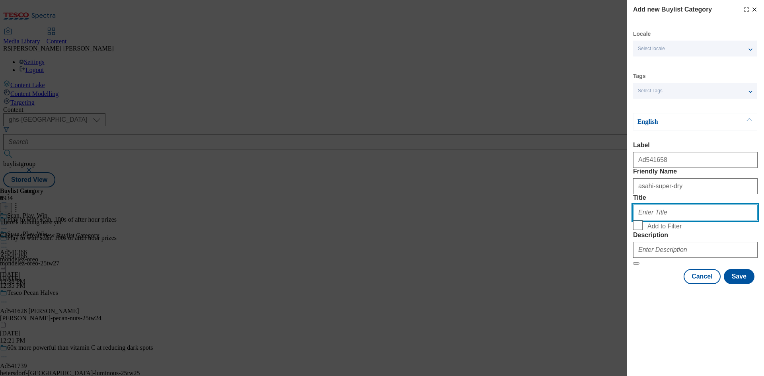
click at [645, 220] on input "Title" at bounding box center [695, 213] width 125 height 16
paste input "Asahi UK Ltd"
type input "Asahi UK Ltd"
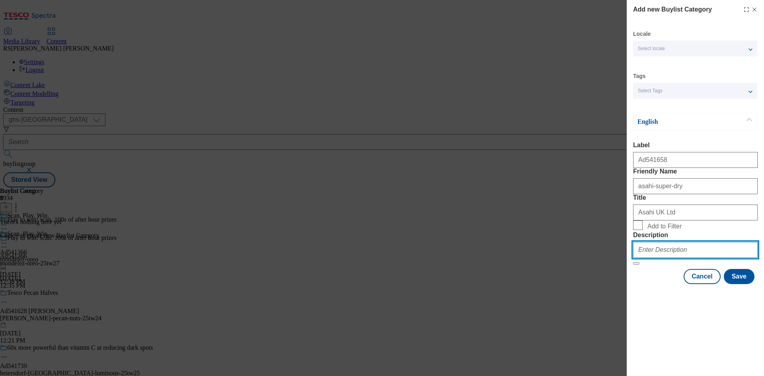
click at [654, 258] on input "Description" at bounding box center [695, 250] width 125 height 16
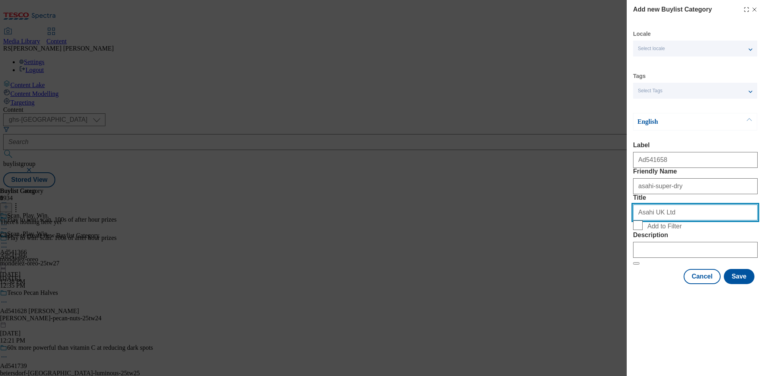
drag, startPoint x: 690, startPoint y: 240, endPoint x: 626, endPoint y: 244, distance: 63.8
click at [626, 244] on div "Add new Buylist Category Locale Select locale English Welsh Tags Select Tags fn…" at bounding box center [382, 188] width 764 height 376
paste input "Mondelez"
type input "Mondelez UK Ltd"
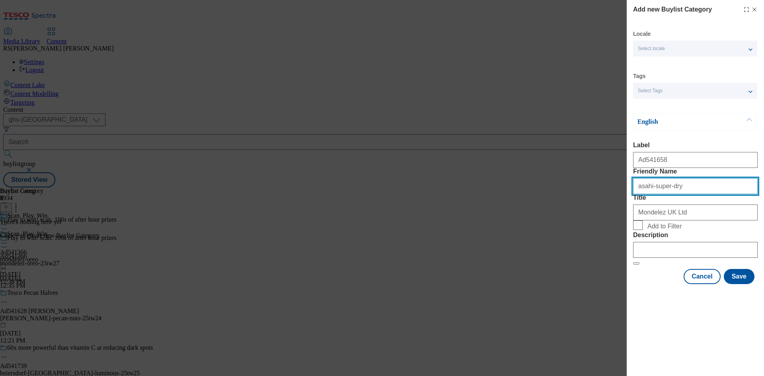
drag, startPoint x: 691, startPoint y: 203, endPoint x: 700, endPoint y: 206, distance: 10.1
click at [691, 194] on input "asahi-super-dry" at bounding box center [695, 186] width 125 height 16
drag, startPoint x: 711, startPoint y: 207, endPoint x: 599, endPoint y: 210, distance: 111.9
click at [599, 210] on div "Add new Buylist Category Locale Select locale English Welsh Tags Select Tags fn…" at bounding box center [382, 188] width 764 height 376
paste input "mondelez-oreo"
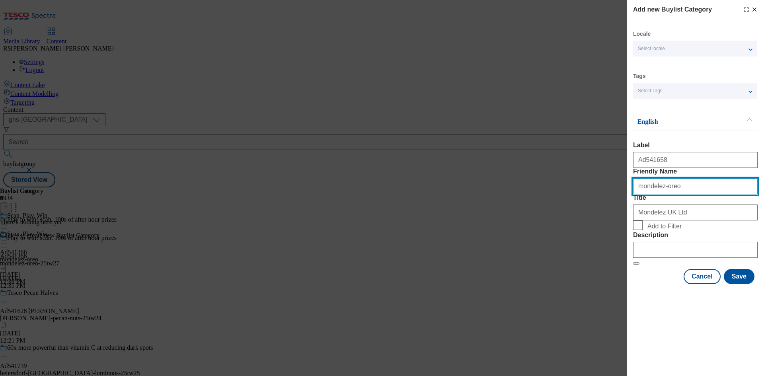
type input "mondelez-oreo"
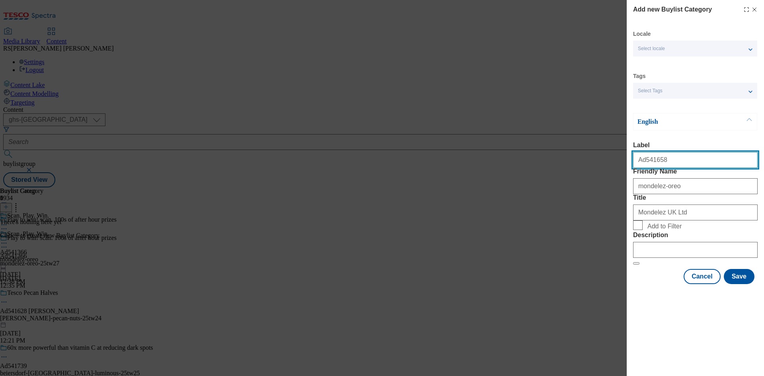
click at [668, 166] on input "Ad541658" at bounding box center [695, 160] width 125 height 16
drag, startPoint x: 673, startPoint y: 161, endPoint x: 643, endPoint y: 165, distance: 30.9
click at [643, 165] on input "Ad541658" at bounding box center [695, 160] width 125 height 16
paste input "366"
type input "Ad541366"
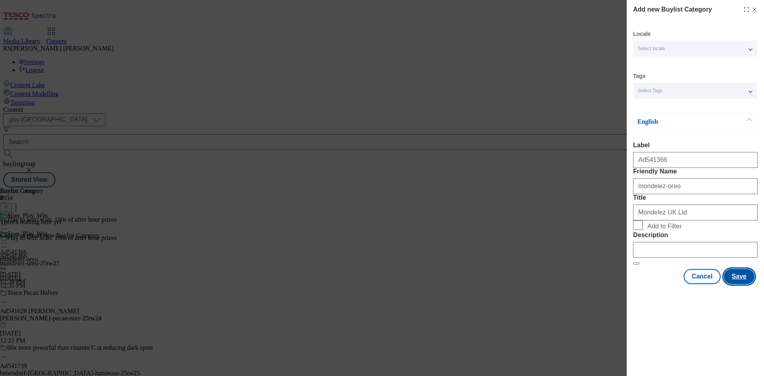
click at [737, 284] on button "Save" at bounding box center [739, 276] width 31 height 15
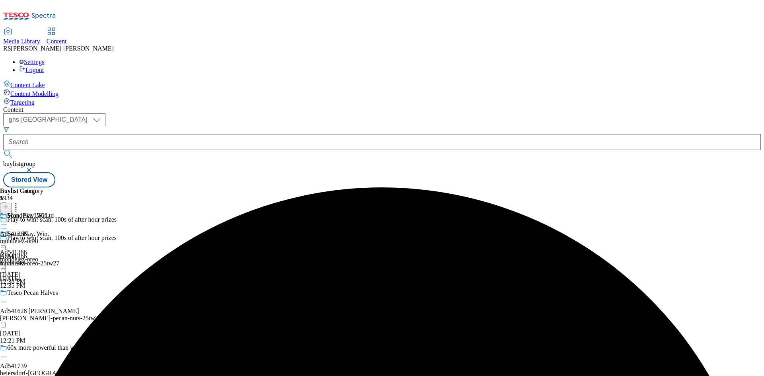
click at [54, 238] on div "mondelez-oreo" at bounding box center [27, 241] width 54 height 7
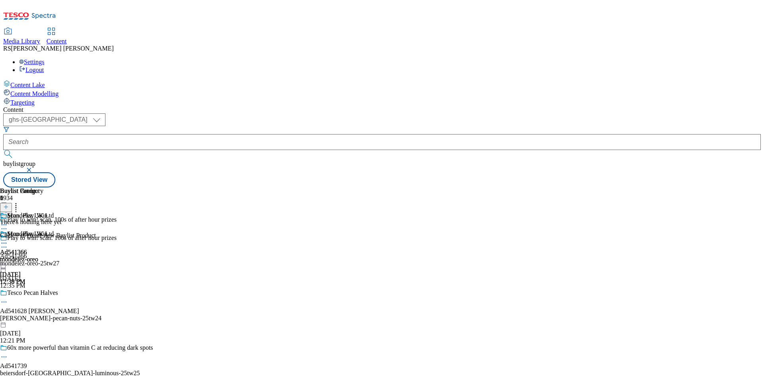
click at [9, 204] on icon at bounding box center [6, 207] width 6 height 6
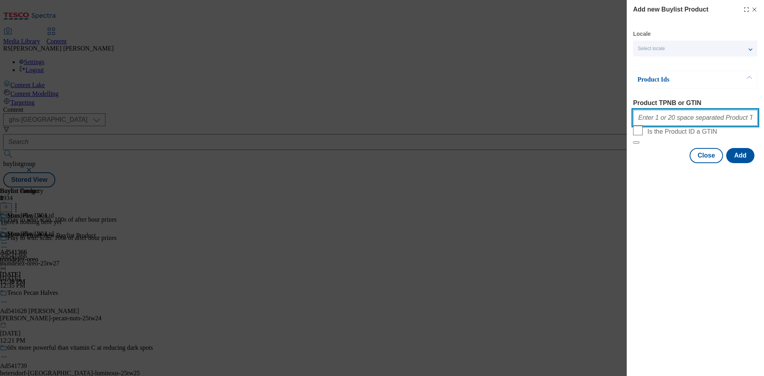
click at [661, 119] on input "Product TPNB or GTIN" at bounding box center [695, 118] width 125 height 16
paste input "62505392 71275286 83603284 79839984 93096251 67609889 85532082 89969457 6254600…"
type input "62505392 71275286 83603284 79839984 93096251 67609889 85532082 89969457 6254600…"
click at [744, 163] on button "Add" at bounding box center [740, 155] width 28 height 15
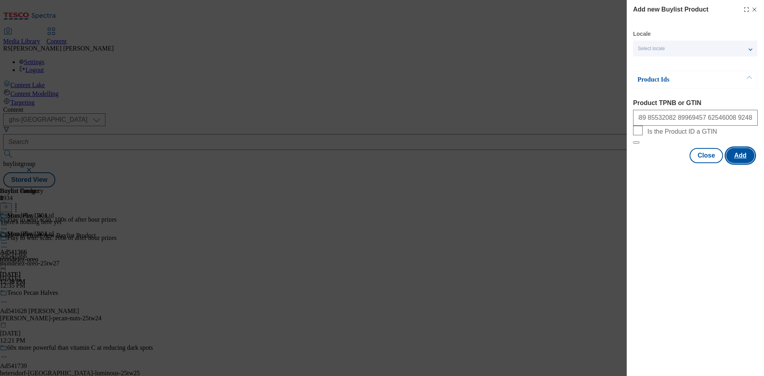
scroll to position [0, 0]
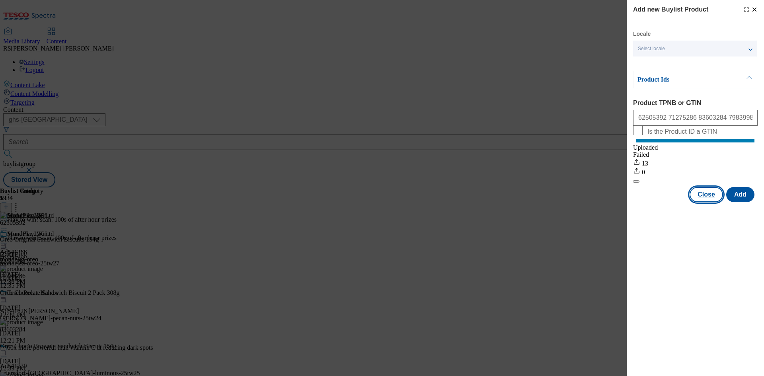
click at [708, 202] on button "Close" at bounding box center [706, 194] width 33 height 15
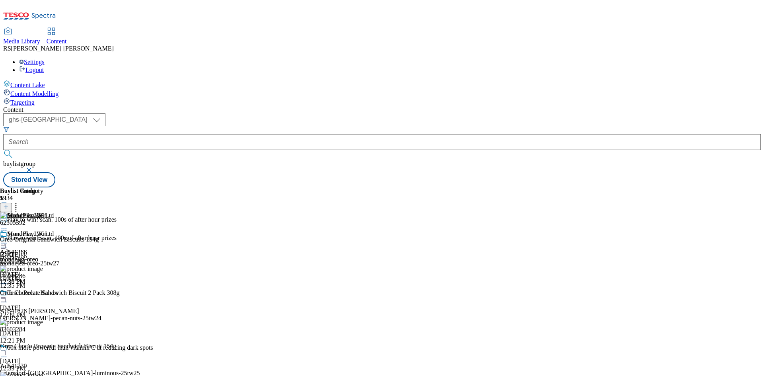
click at [8, 243] on icon at bounding box center [4, 247] width 8 height 8
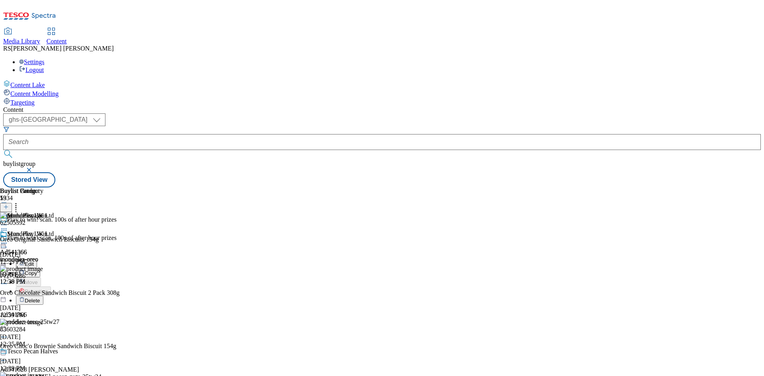
click at [37, 259] on button "Edit" at bounding box center [26, 263] width 21 height 9
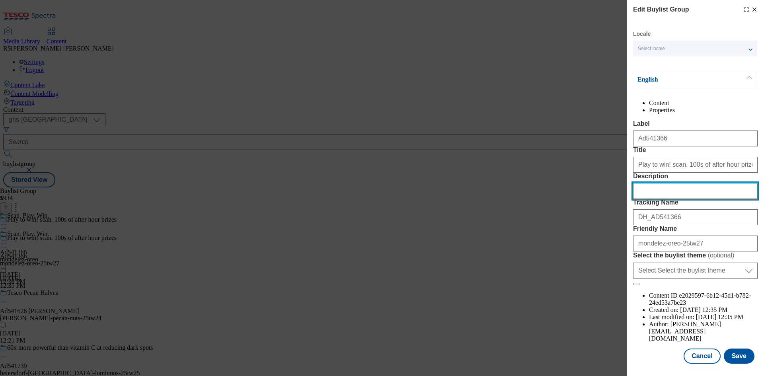
click at [665, 199] on input "Description" at bounding box center [695, 191] width 125 height 16
paste input "Oreo Original Sandwich Biscuits 154g"
type input "Oreo Original Sandwich Biscuits 154g"
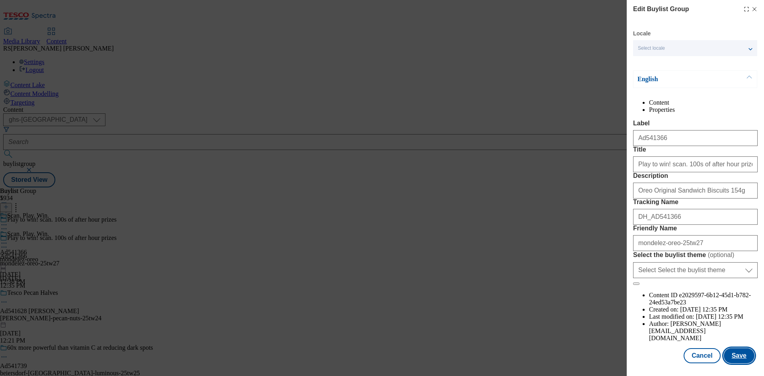
click at [734, 354] on button "Save" at bounding box center [739, 355] width 31 height 15
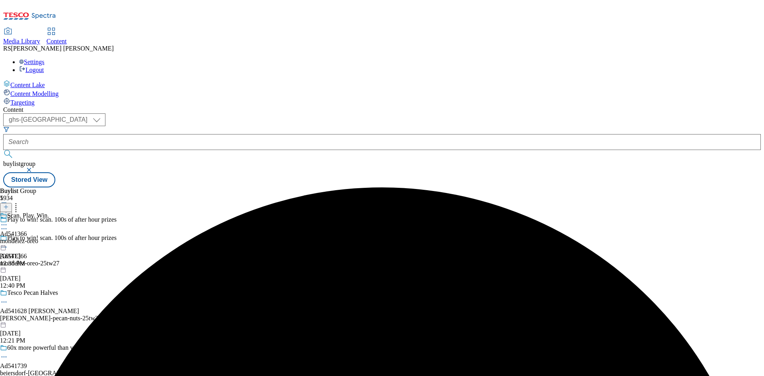
click at [8, 221] on icon at bounding box center [4, 225] width 8 height 8
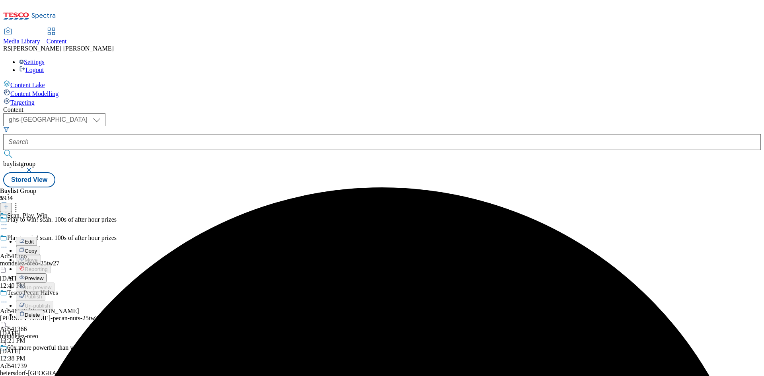
click at [34, 239] on span "Edit" at bounding box center [29, 242] width 9 height 6
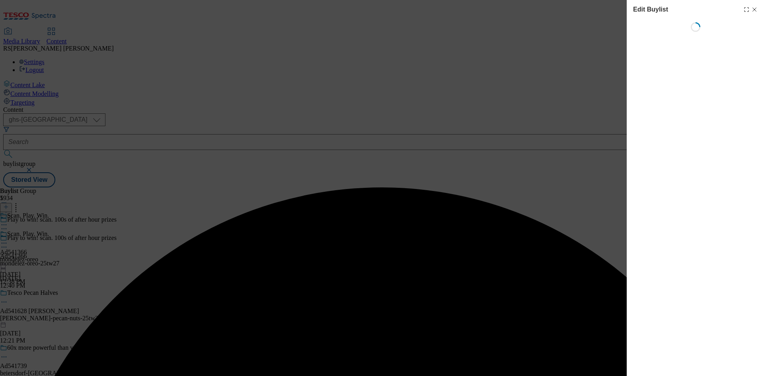
select select "tactical"
select select "supplier funded short term 1-3 weeks"
select select "dunnhumby"
select select "Banner"
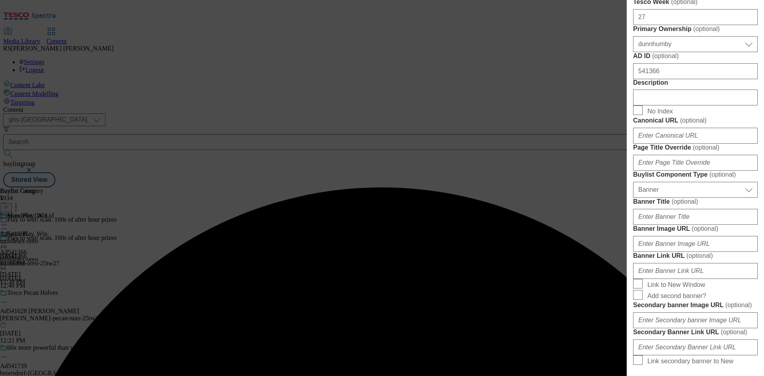
scroll to position [398, 0]
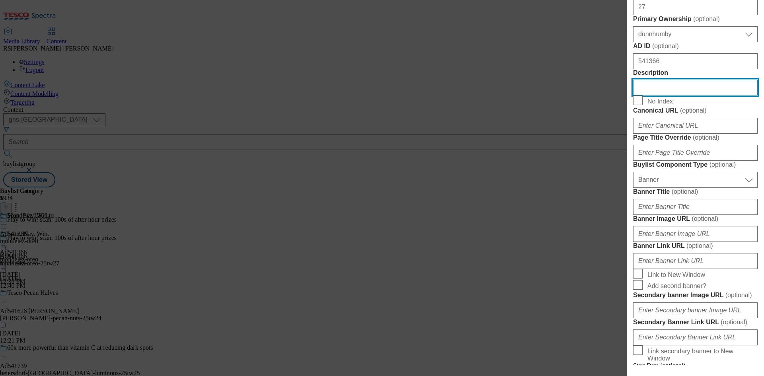
click at [686, 96] on input "Description" at bounding box center [695, 88] width 125 height 16
paste input "Oreo Original Sandwich Biscuits 154g"
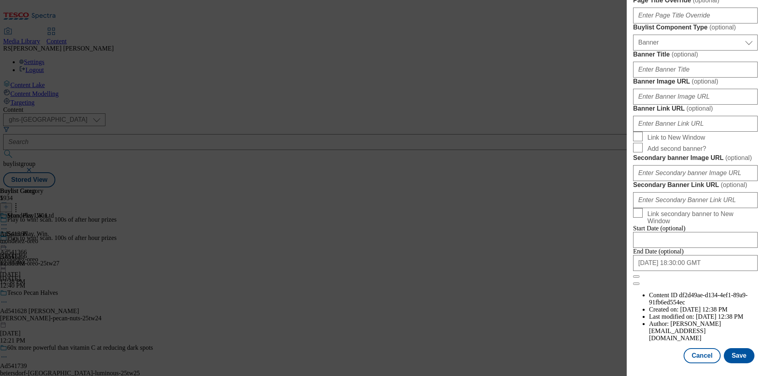
scroll to position [824, 0]
type input "Oreo Original Sandwich Biscuits 154g"
click at [726, 356] on button "Save" at bounding box center [739, 355] width 31 height 15
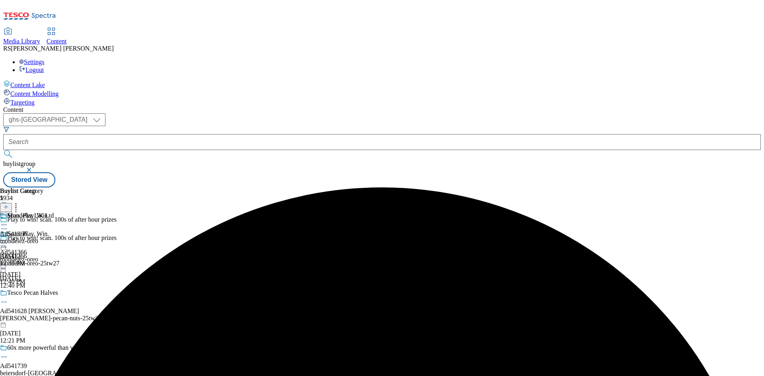
click at [8, 221] on icon at bounding box center [4, 225] width 8 height 8
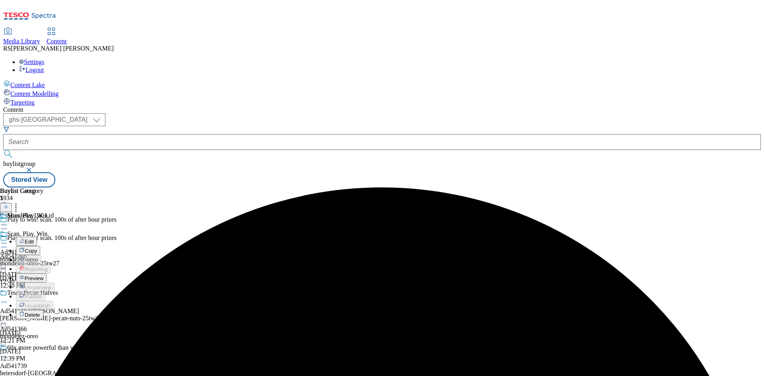
click at [37, 237] on button "Edit" at bounding box center [26, 241] width 21 height 9
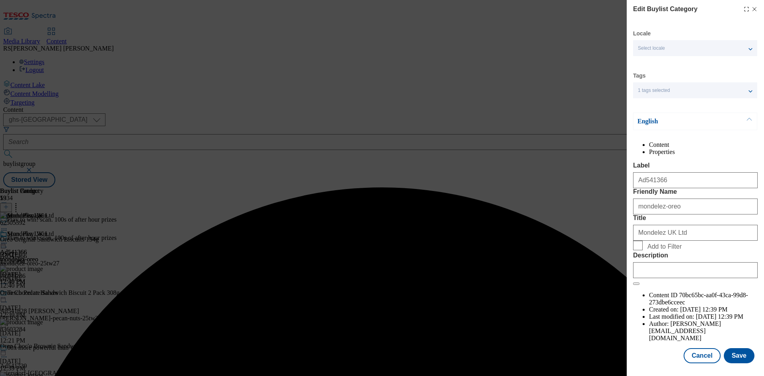
scroll to position [16, 0]
click at [683, 278] on input "Description" at bounding box center [695, 270] width 125 height 16
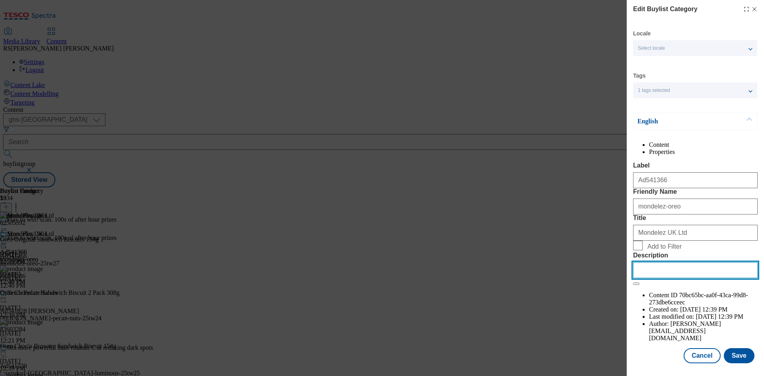
paste input "Oreo Original Sandwich Biscuits 154g"
type input "Oreo Original Sandwich Biscuits 154g"
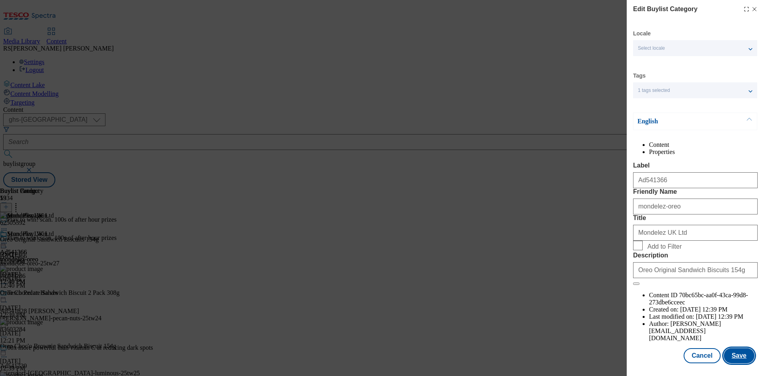
click at [741, 353] on button "Save" at bounding box center [739, 355] width 31 height 15
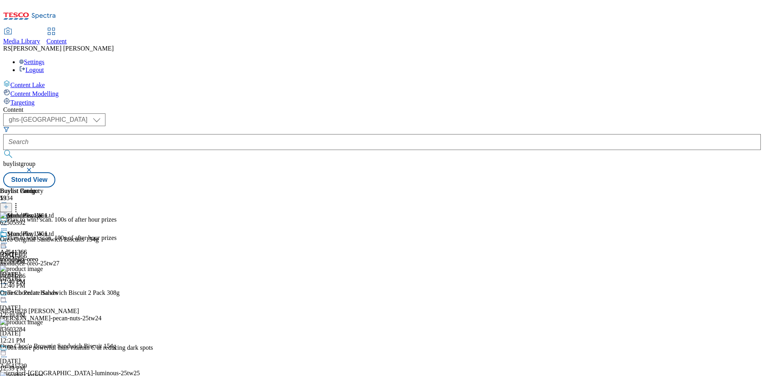
click at [8, 239] on icon at bounding box center [4, 243] width 8 height 8
click at [47, 292] on button "Preview" at bounding box center [31, 296] width 31 height 9
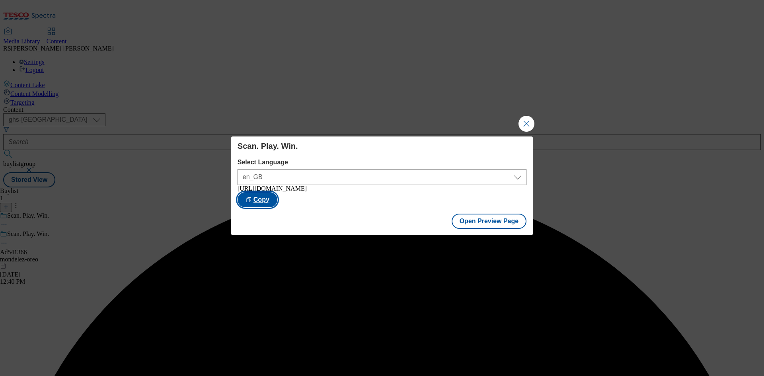
click at [277, 200] on button "Copy" at bounding box center [258, 199] width 40 height 15
